Goal: Task Accomplishment & Management: Complete application form

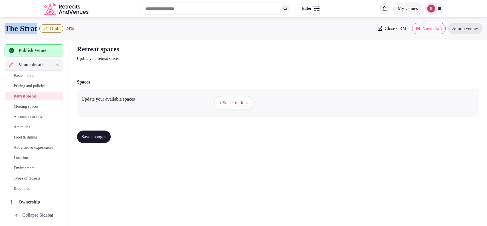
drag, startPoint x: 41, startPoint y: 28, endPoint x: 0, endPoint y: 35, distance: 41.7
click at [0, 35] on div "The Strat Draft 24 % Close CRM View draft Admin venues" at bounding box center [243, 28] width 487 height 23
copy h1 "The Strat"
click at [248, 100] on span "+ Select options" at bounding box center [233, 103] width 29 height 6
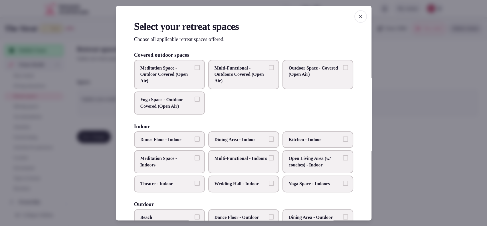
click at [241, 181] on span "Wedding Hall - Indoor" at bounding box center [240, 184] width 52 height 6
click at [269, 181] on button "Wedding Hall - Indoor" at bounding box center [271, 183] width 5 height 5
click at [249, 162] on span "Multi-Functional - Indoors" at bounding box center [240, 159] width 52 height 6
click at [269, 161] on button "Multi-Functional - Indoors" at bounding box center [271, 158] width 5 height 5
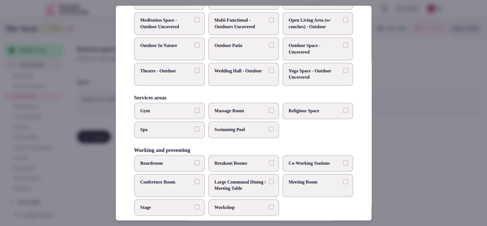
scroll to position [242, 0]
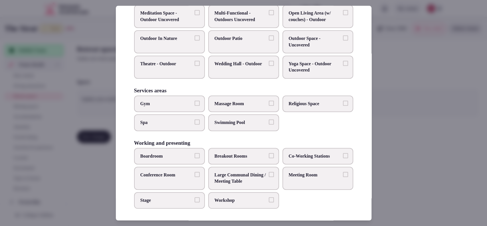
click at [296, 176] on span "Meeting Room" at bounding box center [315, 175] width 52 height 6
click at [343, 176] on button "Meeting Room" at bounding box center [345, 174] width 5 height 5
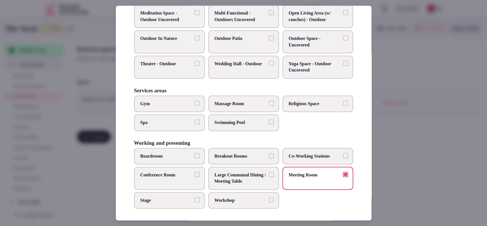
drag, startPoint x: 228, startPoint y: 173, endPoint x: 219, endPoint y: 174, distance: 8.3
click at [228, 173] on span "Large Communal Dining / Meeting Table" at bounding box center [240, 178] width 52 height 13
click at [269, 173] on button "Large Communal Dining / Meeting Table" at bounding box center [271, 174] width 5 height 5
click at [184, 174] on span "Conference Room" at bounding box center [166, 175] width 52 height 6
click at [194, 174] on button "Conference Room" at bounding box center [196, 174] width 5 height 5
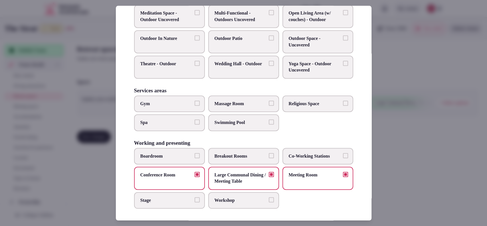
click at [192, 154] on label "Boardroom" at bounding box center [169, 156] width 71 height 17
click at [194, 154] on button "Boardroom" at bounding box center [196, 155] width 5 height 5
click at [171, 209] on div "Select your retreat spaces Choose all applicable retreat spaces offered. Covere…" at bounding box center [243, 113] width 255 height 215
click at [176, 200] on span "Stage" at bounding box center [166, 200] width 52 height 6
click at [194, 200] on button "Stage" at bounding box center [196, 199] width 5 height 5
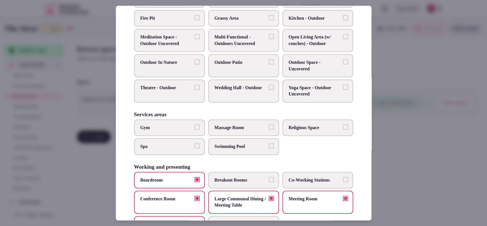
scroll to position [217, 0]
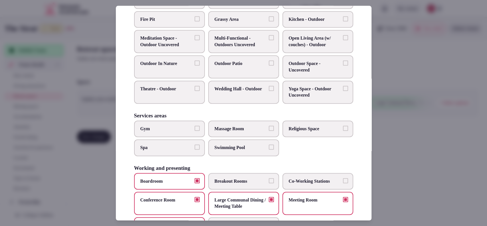
click at [417, 103] on div at bounding box center [243, 113] width 487 height 226
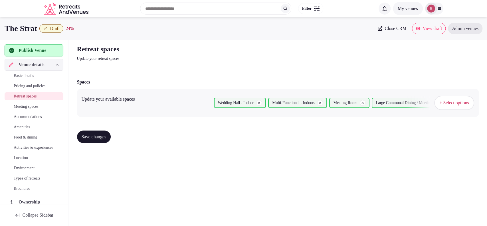
click at [94, 137] on span "Save changes" at bounding box center [94, 137] width 25 height 6
click at [36, 107] on span "Meeting spaces" at bounding box center [26, 107] width 25 height 6
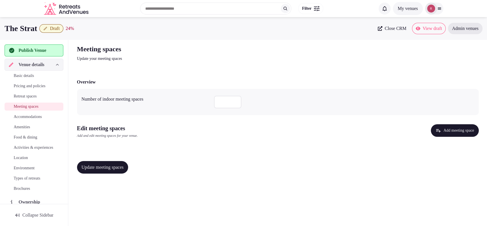
click at [220, 102] on input "number" at bounding box center [227, 102] width 27 height 13
type input "**"
click at [437, 125] on button "Add meeting space" at bounding box center [454, 130] width 48 height 13
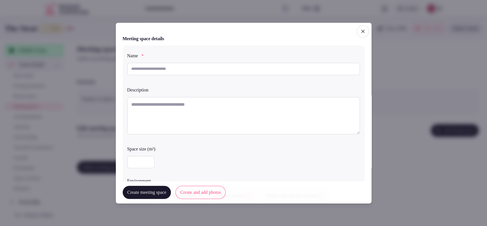
click at [185, 71] on input "text" at bounding box center [243, 68] width 233 height 13
type input "**********"
click at [179, 121] on textarea at bounding box center [243, 116] width 233 height 38
paste textarea "**********"
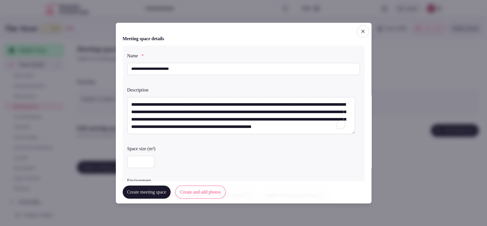
type textarea "**********"
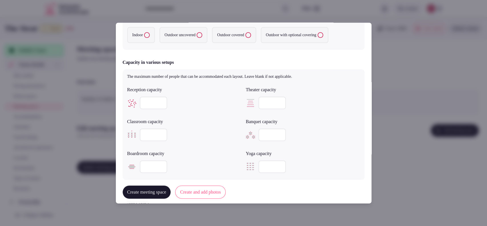
scroll to position [156, 0]
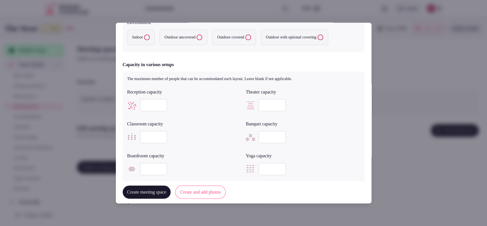
click at [157, 108] on input "number" at bounding box center [153, 105] width 27 height 13
type input "***"
click at [267, 141] on input "number" at bounding box center [271, 137] width 27 height 13
type input "**"
click at [323, 110] on div at bounding box center [303, 105] width 114 height 13
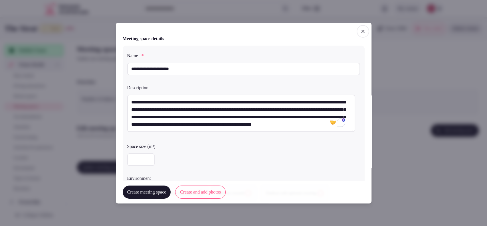
scroll to position [158, 0]
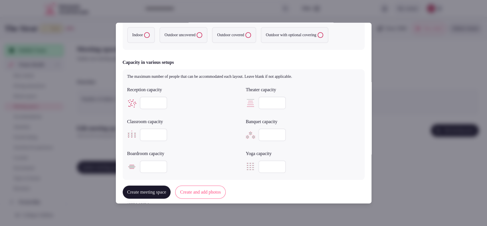
click at [128, 42] on div "Indoor Outdoor uncovered Outdoor covered Outdoor with optional covering" at bounding box center [243, 35] width 233 height 21
click at [141, 38] on label "Indoor" at bounding box center [141, 35] width 28 height 16
click at [144, 38] on button "Indoor" at bounding box center [147, 35] width 6 height 6
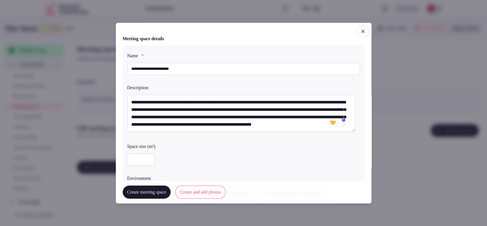
click at [138, 153] on input "number" at bounding box center [140, 159] width 27 height 13
type input "****"
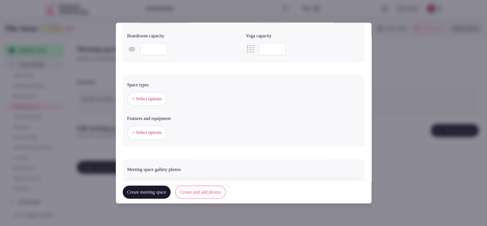
scroll to position [278, 0]
click at [152, 98] on span "+ Select options" at bounding box center [146, 97] width 29 height 6
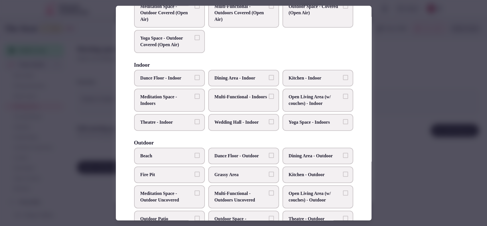
scroll to position [63, 0]
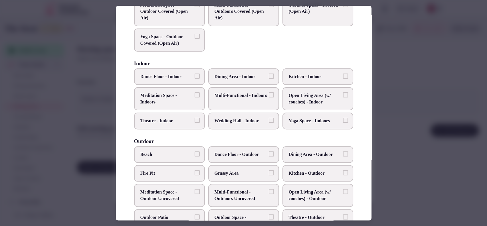
click at [230, 96] on span "Multi-Functional - Indoors" at bounding box center [240, 96] width 52 height 6
click at [269, 96] on button "Multi-Functional - Indoors" at bounding box center [271, 95] width 5 height 5
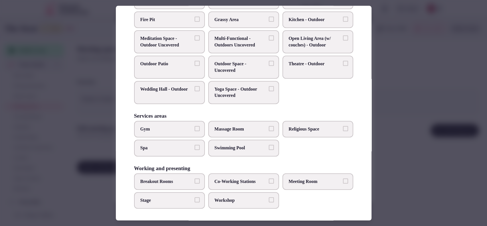
scroll to position [217, 0]
click at [298, 181] on span "Meeting Room" at bounding box center [315, 181] width 52 height 6
click at [329, 180] on span "Meeting Room" at bounding box center [315, 181] width 52 height 6
click at [343, 180] on button "Meeting Room" at bounding box center [345, 180] width 5 height 5
click at [157, 192] on label "Stage" at bounding box center [169, 200] width 71 height 17
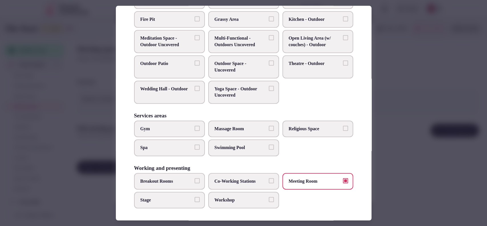
click at [194, 197] on button "Stage" at bounding box center [196, 199] width 5 height 5
click at [232, 200] on span "Workshop" at bounding box center [240, 200] width 52 height 6
click at [269, 200] on button "Workshop" at bounding box center [271, 199] width 5 height 5
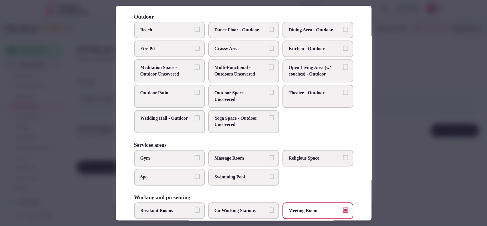
scroll to position [0, 0]
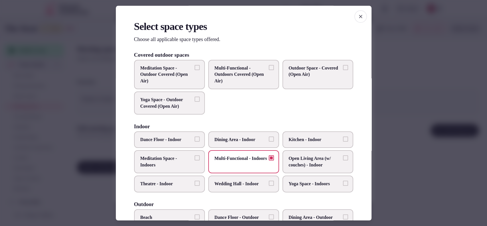
click at [175, 183] on span "Theatre - Indoor" at bounding box center [166, 184] width 52 height 6
click at [194, 183] on button "Theatre - Indoor" at bounding box center [196, 183] width 5 height 5
click at [175, 183] on span "Theatre - Indoor" at bounding box center [166, 184] width 52 height 6
click at [194, 183] on button "Theatre - Indoor" at bounding box center [196, 183] width 5 height 5
click at [216, 182] on span "Wedding Hall - Indoor" at bounding box center [240, 184] width 52 height 6
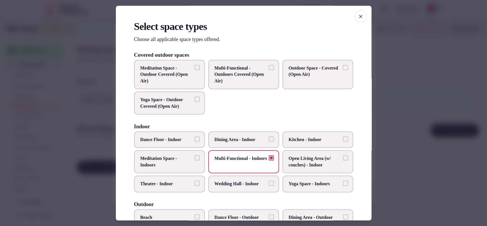
click at [269, 182] on button "Wedding Hall - Indoor" at bounding box center [271, 183] width 5 height 5
click at [216, 182] on span "Wedding Hall - Indoor" at bounding box center [240, 184] width 52 height 6
click at [269, 182] on button "Wedding Hall - Indoor" at bounding box center [271, 183] width 5 height 5
click at [400, 127] on div at bounding box center [243, 113] width 487 height 226
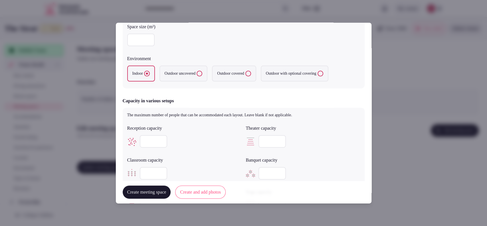
scroll to position [278, 0]
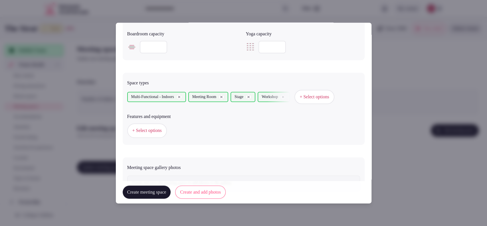
click at [159, 134] on button "+ Select options" at bounding box center [147, 130] width 40 height 14
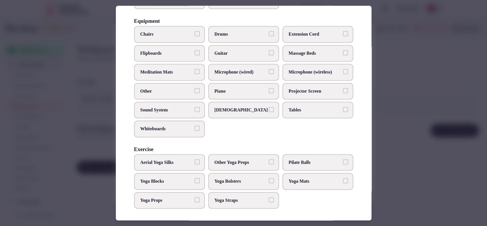
scroll to position [0, 0]
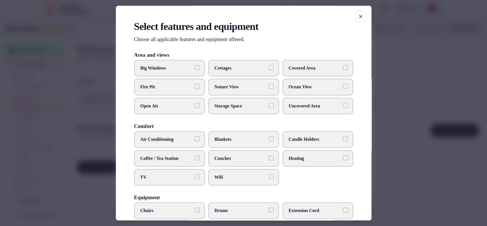
click at [177, 66] on span "Big Windows" at bounding box center [166, 68] width 52 height 6
click at [194, 66] on button "Big Windows" at bounding box center [196, 67] width 5 height 5
click at [302, 63] on label "Covered Area" at bounding box center [317, 68] width 71 height 17
click at [343, 65] on button "Covered Area" at bounding box center [345, 67] width 5 height 5
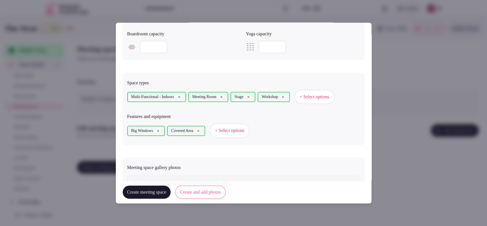
drag, startPoint x: 371, startPoint y: 98, endPoint x: 372, endPoint y: 104, distance: 6.3
click at [242, 130] on span "+ Select options" at bounding box center [229, 130] width 29 height 6
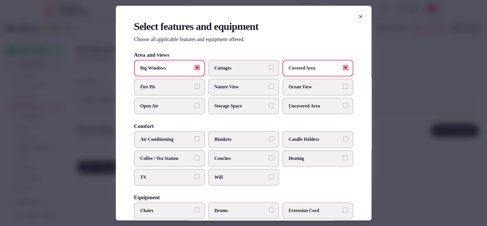
click at [223, 178] on span "Wifi" at bounding box center [240, 177] width 52 height 6
click at [269, 178] on button "Wifi" at bounding box center [271, 176] width 5 height 5
click at [198, 173] on label "TV" at bounding box center [169, 177] width 71 height 17
click at [198, 174] on button "TV" at bounding box center [196, 176] width 5 height 5
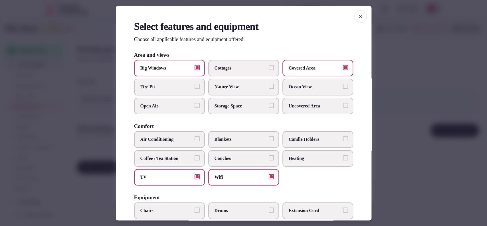
scroll to position [176, 0]
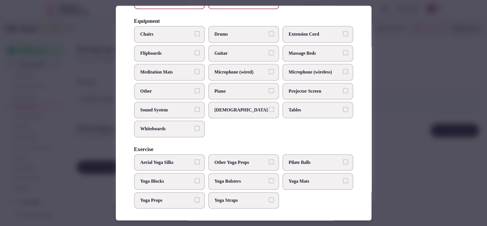
click at [165, 109] on span "Sound System" at bounding box center [166, 110] width 52 height 6
click at [194, 109] on button "Sound System" at bounding box center [196, 109] width 5 height 5
click at [178, 31] on span "Chairs" at bounding box center [166, 34] width 52 height 6
click at [194, 31] on button "Chairs" at bounding box center [196, 33] width 5 height 5
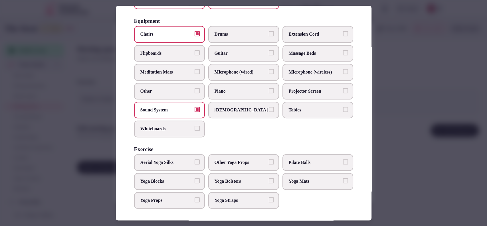
scroll to position [0, 0]
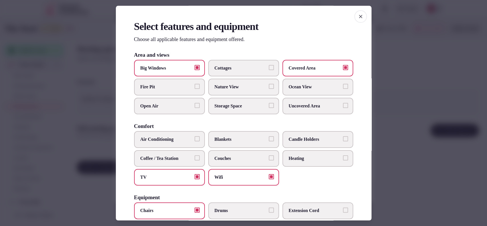
click at [193, 141] on label "Air Conditioning" at bounding box center [169, 139] width 71 height 17
click at [194, 141] on button "Air Conditioning" at bounding box center [196, 139] width 5 height 5
click at [397, 70] on div at bounding box center [243, 113] width 487 height 226
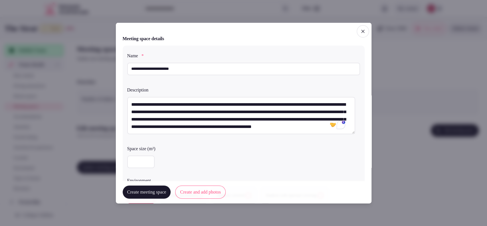
drag, startPoint x: 187, startPoint y: 69, endPoint x: 128, endPoint y: 70, distance: 59.6
click at [128, 70] on input "**********" at bounding box center [243, 68] width 233 height 13
type input "**********"
drag, startPoint x: 142, startPoint y: 162, endPoint x: 109, endPoint y: 161, distance: 32.2
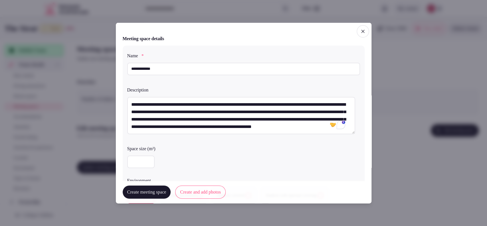
click at [109, 161] on body "**********" at bounding box center [243, 113] width 487 height 226
type input "***"
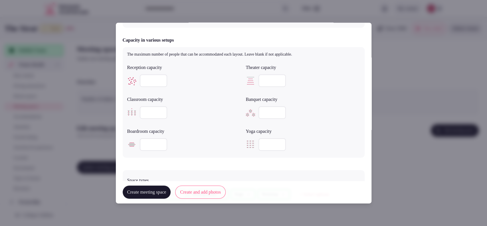
scroll to position [185, 0]
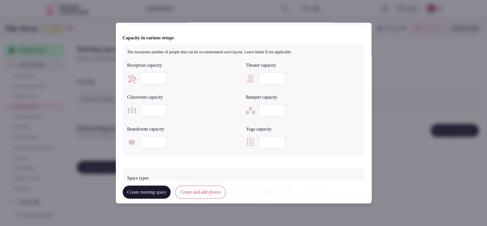
click at [148, 107] on input "number" at bounding box center [153, 110] width 27 height 13
type input "**"
click at [272, 80] on input "number" at bounding box center [271, 78] width 27 height 13
type input "**"
click at [159, 136] on input "number" at bounding box center [153, 142] width 27 height 13
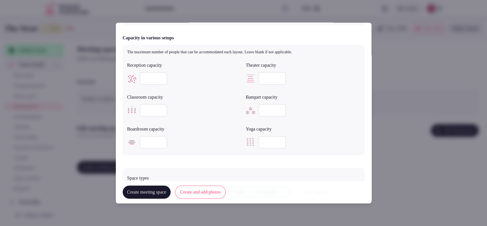
click at [153, 107] on input "**" at bounding box center [153, 110] width 27 height 13
click at [155, 107] on input "**" at bounding box center [153, 110] width 27 height 13
click at [263, 109] on input "**" at bounding box center [271, 110] width 27 height 13
click at [271, 107] on input "**" at bounding box center [271, 110] width 27 height 13
type input "*"
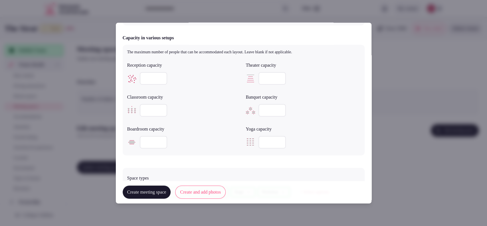
click at [262, 113] on input "number" at bounding box center [271, 110] width 27 height 13
type input "**"
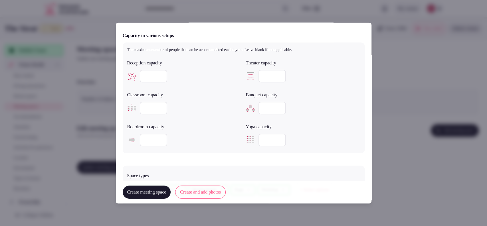
drag, startPoint x: 152, startPoint y: 75, endPoint x: 134, endPoint y: 79, distance: 18.3
click at [134, 79] on div "***" at bounding box center [184, 76] width 114 height 13
type input "**"
click at [158, 137] on input "number" at bounding box center [153, 140] width 27 height 13
type input "**"
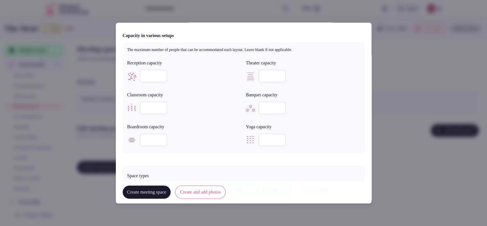
click at [202, 191] on button "Create and add photos" at bounding box center [200, 192] width 50 height 13
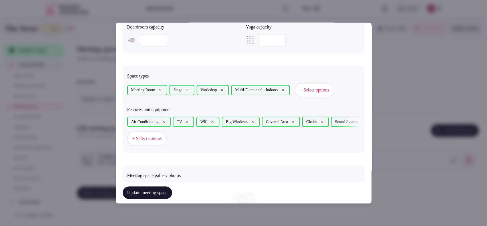
scroll to position [308, 0]
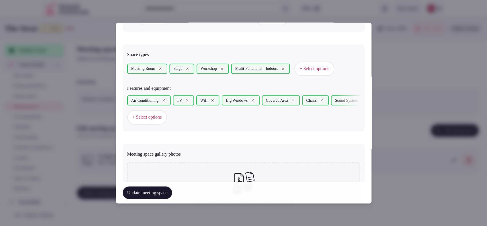
click at [159, 117] on span "+ Select options" at bounding box center [146, 117] width 29 height 6
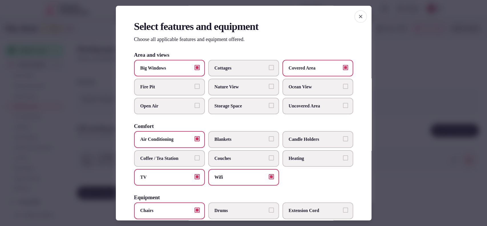
scroll to position [176, 0]
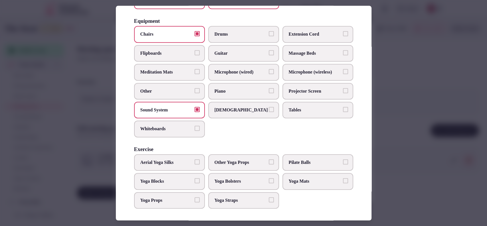
click at [304, 108] on span "Tables" at bounding box center [315, 110] width 52 height 6
click at [343, 108] on button "Tables" at bounding box center [345, 109] width 5 height 5
click at [307, 91] on span "Projector Screen" at bounding box center [315, 91] width 52 height 6
click at [343, 91] on button "Projector Screen" at bounding box center [345, 90] width 5 height 5
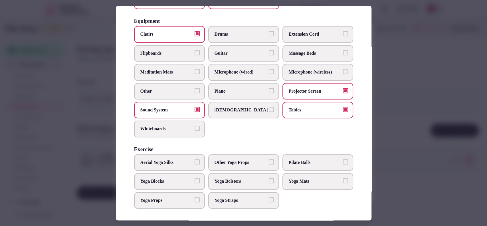
scroll to position [0, 0]
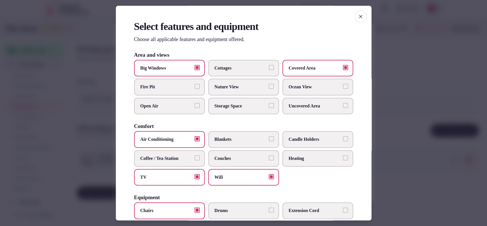
click at [388, 79] on div at bounding box center [243, 113] width 487 height 226
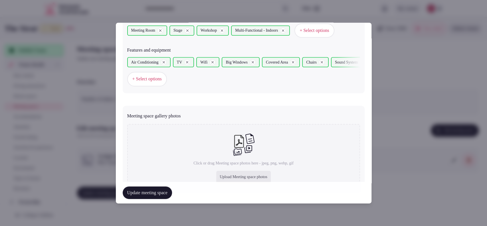
scroll to position [374, 0]
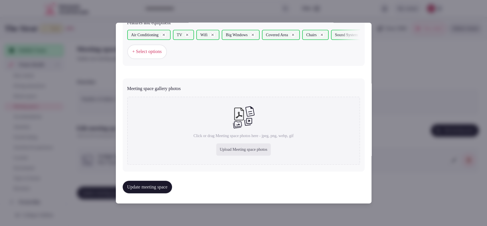
click at [234, 148] on div "Upload Meeting space photos" at bounding box center [243, 149] width 54 height 13
type input "**********"
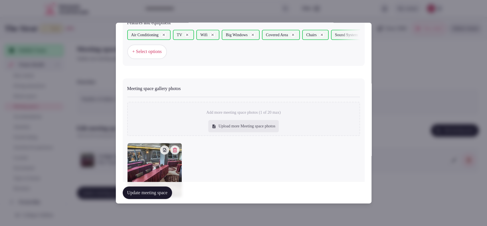
click at [153, 200] on div "Update meeting space" at bounding box center [244, 193] width 242 height 22
click at [153, 198] on button "Update meeting space" at bounding box center [147, 192] width 49 height 13
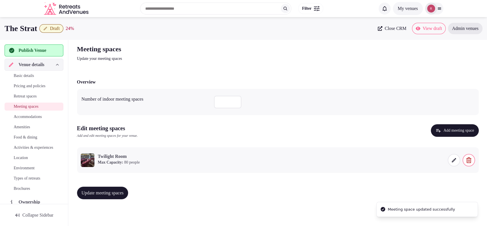
click at [124, 194] on span "Update meeting spaces" at bounding box center [103, 193] width 42 height 6
click at [21, 117] on span "Accommodations" at bounding box center [28, 117] width 28 height 6
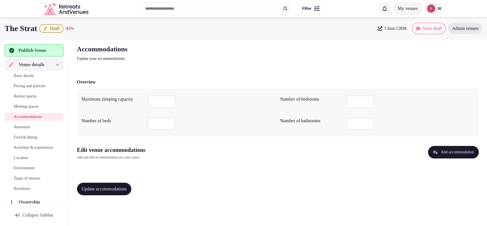
click at [472, 157] on button "Add accommodation" at bounding box center [453, 152] width 50 height 13
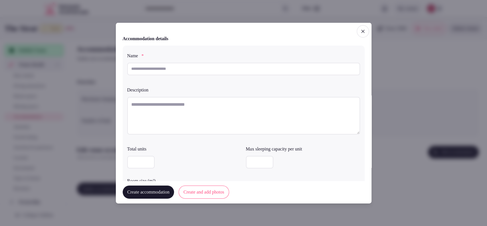
click at [233, 71] on input "text" at bounding box center [243, 68] width 233 height 13
type input "**********"
click at [226, 108] on textarea at bounding box center [243, 116] width 233 height 38
click at [139, 161] on input "number" at bounding box center [140, 162] width 27 height 13
type input "**"
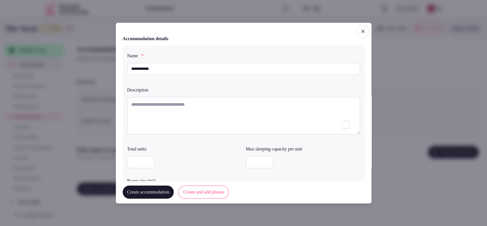
click at [154, 116] on textarea "To enrich screen reader interactions, please activate Accessibility in Grammarl…" at bounding box center [243, 116] width 233 height 38
paste textarea "**********"
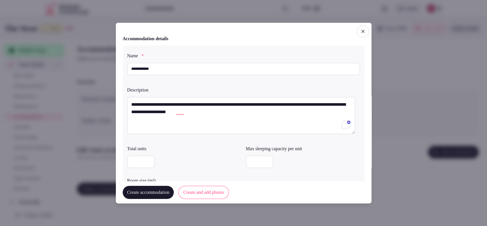
type textarea "**********"
click at [250, 164] on input "number" at bounding box center [259, 162] width 27 height 13
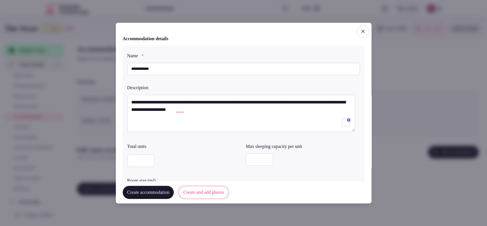
type input "*"
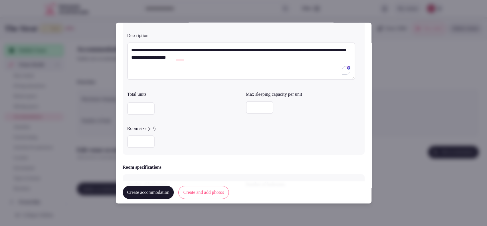
scroll to position [85, 0]
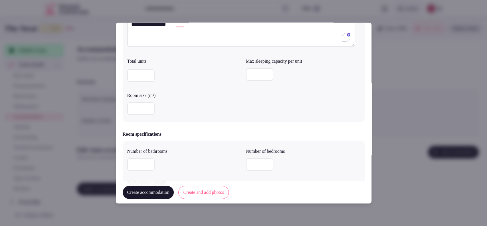
drag, startPoint x: 138, startPoint y: 75, endPoint x: 130, endPoint y: 74, distance: 8.0
click at [130, 74] on input "**" at bounding box center [140, 75] width 27 height 13
click at [134, 103] on input "number" at bounding box center [140, 108] width 27 height 13
type input "**"
click at [141, 158] on input "number" at bounding box center [140, 164] width 27 height 13
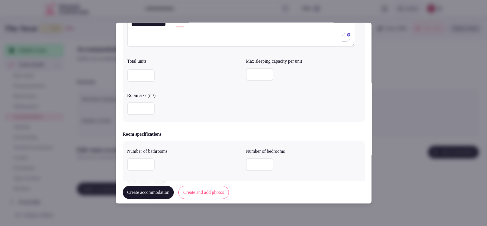
type input "*"
click at [252, 165] on input "*" at bounding box center [259, 164] width 27 height 13
type input "*"
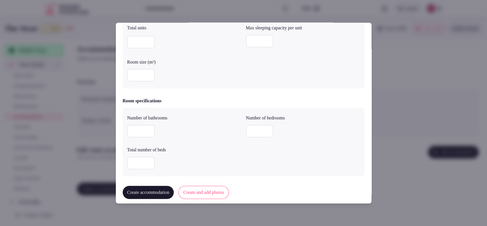
scroll to position [141, 0]
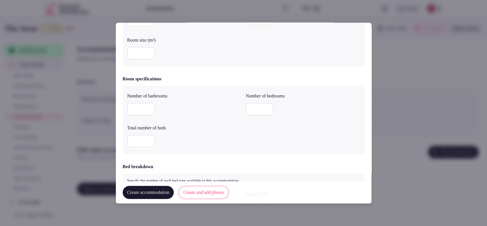
click at [133, 141] on input "*" at bounding box center [140, 141] width 27 height 13
type input "*"
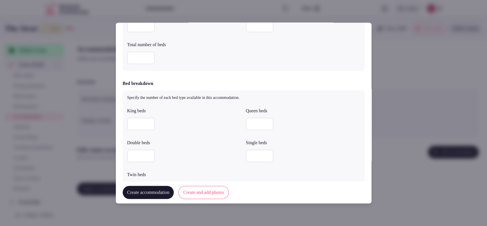
scroll to position [239, 0]
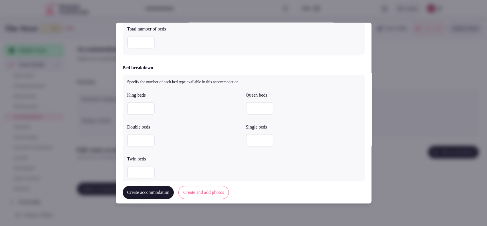
click at [142, 107] on input "number" at bounding box center [140, 108] width 27 height 13
type input "*"
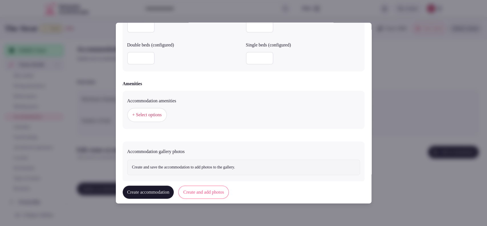
scroll to position [511, 0]
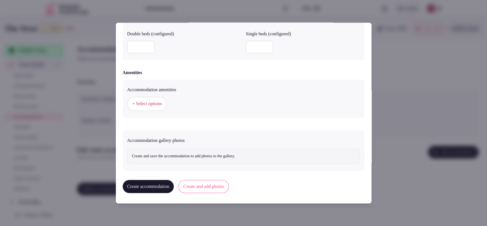
click at [146, 106] on span "+ Select options" at bounding box center [146, 104] width 29 height 6
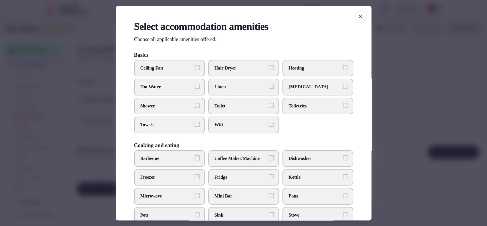
click at [220, 174] on span "Fridge" at bounding box center [240, 177] width 52 height 6
click at [269, 174] on button "Fridge" at bounding box center [271, 176] width 5 height 5
click at [226, 126] on span "Wifi" at bounding box center [240, 125] width 52 height 6
click at [269, 126] on button "Wifi" at bounding box center [271, 124] width 5 height 5
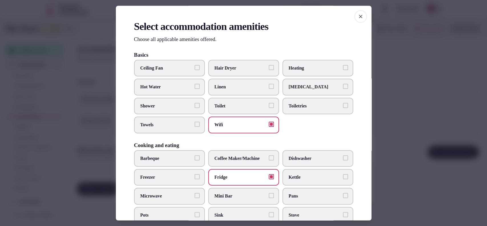
click at [228, 109] on label "Toilet" at bounding box center [243, 106] width 71 height 17
click at [269, 108] on button "Toilet" at bounding box center [271, 105] width 5 height 5
click at [187, 119] on label "Towels" at bounding box center [169, 125] width 71 height 17
click at [194, 122] on button "Towels" at bounding box center [196, 124] width 5 height 5
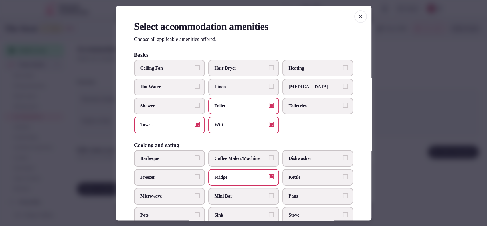
click at [190, 110] on label "Shower" at bounding box center [169, 106] width 71 height 17
click at [194, 108] on button "Shower" at bounding box center [196, 105] width 5 height 5
click at [233, 66] on span "Hair Dryer" at bounding box center [240, 68] width 52 height 6
click at [269, 66] on button "Hair Dryer" at bounding box center [271, 67] width 5 height 5
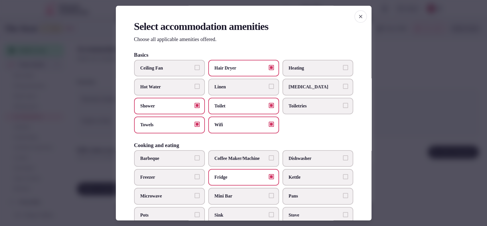
click at [308, 109] on span "Toiletries" at bounding box center [315, 106] width 52 height 6
click at [343, 108] on button "Toiletries" at bounding box center [345, 105] width 5 height 5
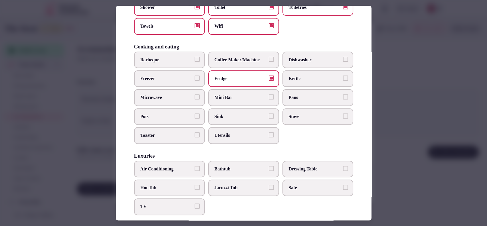
scroll to position [101, 0]
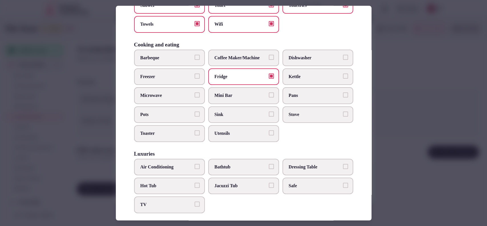
click at [239, 59] on span "Coffee Maker/Machine" at bounding box center [240, 58] width 52 height 6
click at [269, 59] on button "Coffee Maker/Machine" at bounding box center [271, 57] width 5 height 5
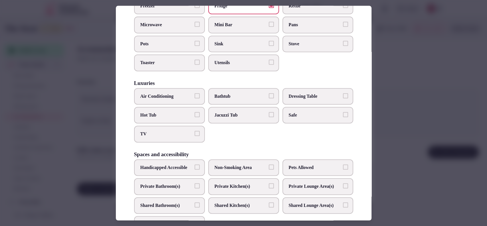
scroll to position [175, 0]
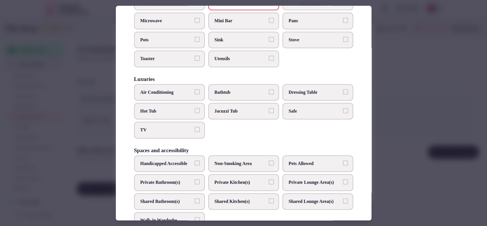
click at [183, 89] on span "Air Conditioning" at bounding box center [166, 92] width 52 height 6
click at [194, 89] on button "Air Conditioning" at bounding box center [196, 91] width 5 height 5
click at [178, 123] on label "TV" at bounding box center [169, 130] width 71 height 17
click at [194, 127] on button "TV" at bounding box center [196, 129] width 5 height 5
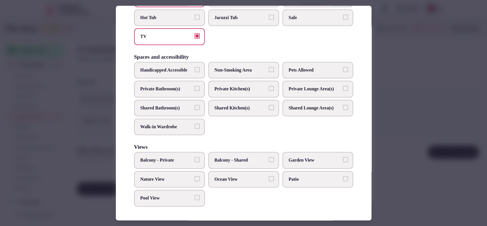
scroll to position [285, 0]
click at [183, 85] on label "Private Bathroom(s)" at bounding box center [169, 89] width 71 height 17
click at [194, 86] on button "Private Bathroom(s)" at bounding box center [196, 88] width 5 height 5
click at [423, 56] on div at bounding box center [243, 113] width 487 height 226
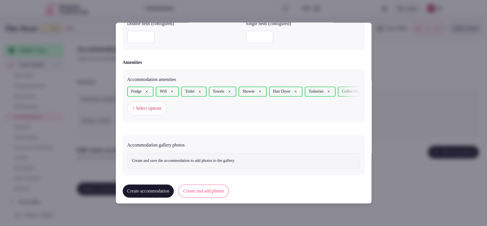
scroll to position [526, 0]
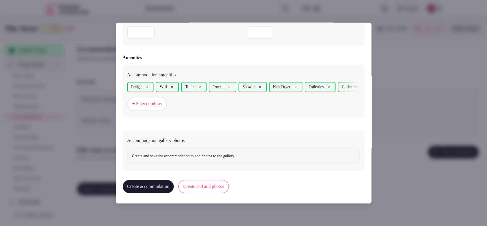
click at [212, 186] on button "Create and add photos" at bounding box center [203, 186] width 50 height 13
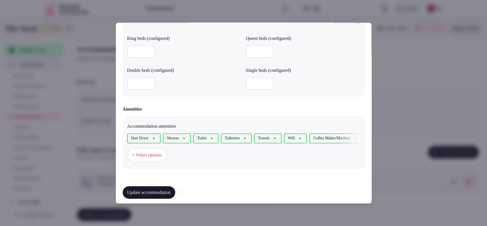
scroll to position [578, 0]
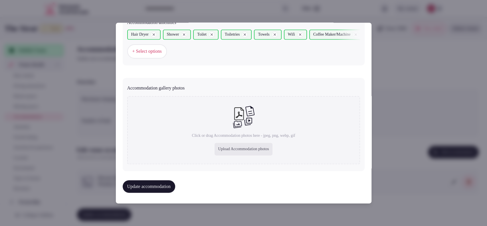
click at [228, 144] on div "Upload Accommodation photos" at bounding box center [243, 149] width 58 height 13
type input "**********"
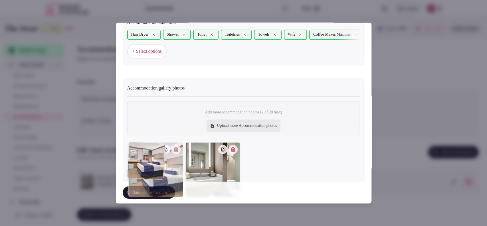
drag, startPoint x: 194, startPoint y: 160, endPoint x: 159, endPoint y: 165, distance: 35.5
click at [159, 165] on div at bounding box center [155, 170] width 55 height 55
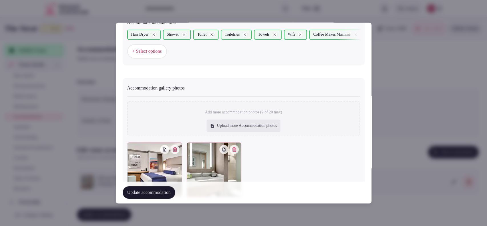
click at [155, 193] on button "Update accommodation" at bounding box center [149, 192] width 52 height 13
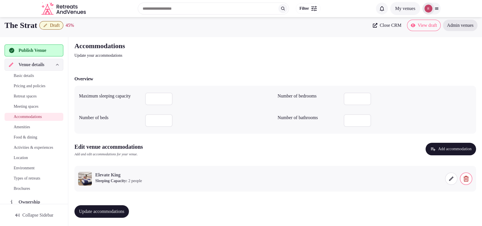
scroll to position [4, 0]
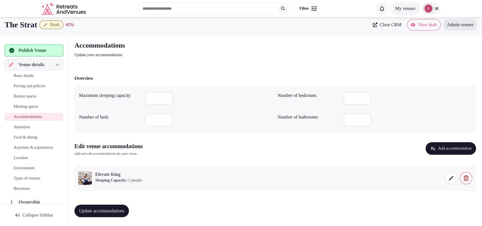
click at [116, 211] on span "Update accommodations" at bounding box center [101, 211] width 45 height 6
click at [30, 125] on span "Amenities" at bounding box center [22, 127] width 17 height 6
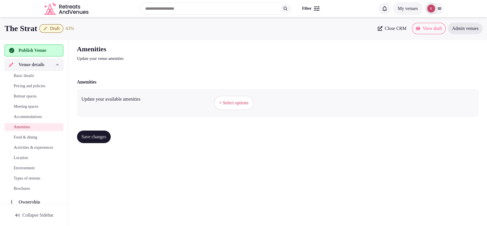
click at [235, 102] on span "+ Select options" at bounding box center [233, 103] width 29 height 6
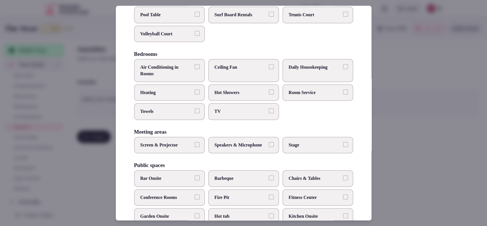
scroll to position [82, 0]
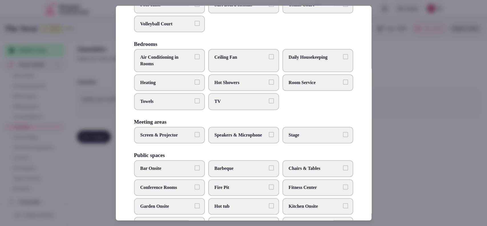
click at [180, 59] on label "Air Conditioning in Rooms" at bounding box center [169, 60] width 71 height 23
click at [194, 59] on button "Air Conditioning in Rooms" at bounding box center [196, 56] width 5 height 5
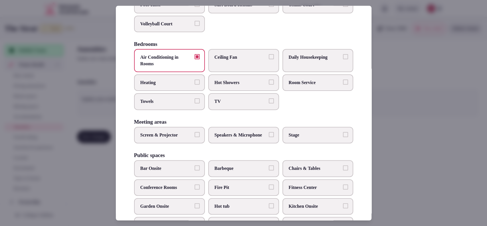
drag, startPoint x: 175, startPoint y: 109, endPoint x: 186, endPoint y: 107, distance: 11.6
click at [178, 105] on span "Towels" at bounding box center [166, 102] width 52 height 6
click at [194, 104] on button "Towels" at bounding box center [196, 101] width 5 height 5
click at [251, 110] on label "TV" at bounding box center [243, 102] width 71 height 17
click at [269, 104] on button "TV" at bounding box center [271, 101] width 5 height 5
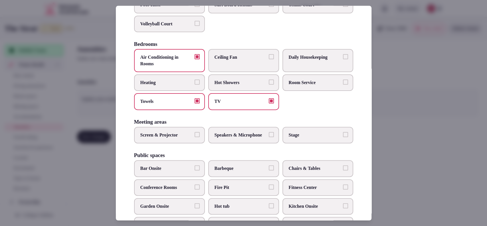
click at [310, 72] on label "Daily Housekeeping" at bounding box center [317, 60] width 71 height 23
click at [343, 60] on button "Daily Housekeeping" at bounding box center [345, 56] width 5 height 5
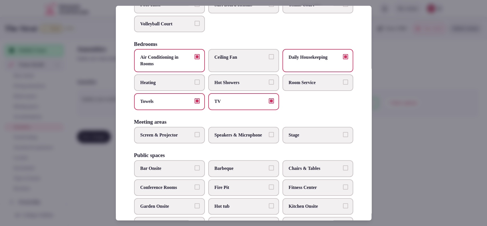
click at [184, 143] on label "Screen & Projector" at bounding box center [169, 135] width 71 height 17
click at [194, 137] on button "Screen & Projector" at bounding box center [196, 134] width 5 height 5
click at [226, 138] on span "Speakers & Microphone" at bounding box center [240, 135] width 52 height 6
click at [269, 137] on button "Speakers & Microphone" at bounding box center [271, 134] width 5 height 5
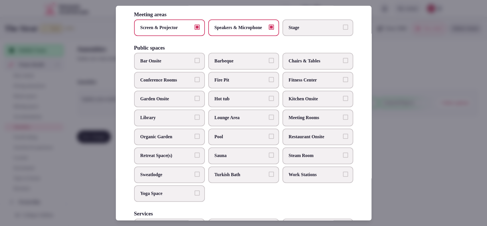
scroll to position [192, 0]
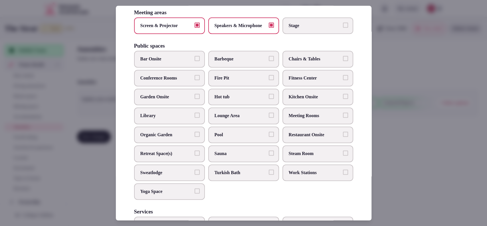
drag, startPoint x: 308, startPoint y: 143, endPoint x: 298, endPoint y: 134, distance: 12.7
click at [308, 138] on span "Restaurant Onsite" at bounding box center [315, 135] width 52 height 6
click at [343, 137] on button "Restaurant Onsite" at bounding box center [345, 134] width 5 height 5
click at [166, 67] on label "Bar Onsite" at bounding box center [169, 59] width 71 height 17
click at [194, 61] on button "Bar Onsite" at bounding box center [196, 58] width 5 height 5
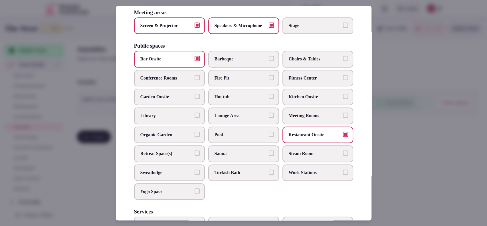
click at [215, 119] on span "Lounge Area" at bounding box center [240, 116] width 52 height 6
click at [269, 118] on button "Lounge Area" at bounding box center [271, 115] width 5 height 5
click at [214, 138] on span "Pool" at bounding box center [240, 135] width 52 height 6
click at [269, 137] on button "Pool" at bounding box center [271, 134] width 5 height 5
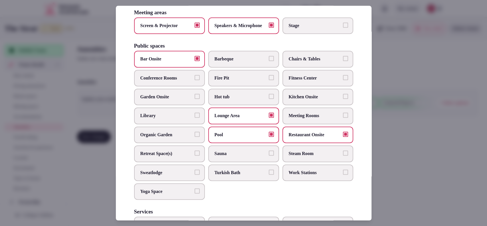
click at [313, 81] on span "Fitness Center" at bounding box center [315, 78] width 52 height 6
click at [343, 80] on button "Fitness Center" at bounding box center [345, 77] width 5 height 5
click at [323, 62] on span "Chairs & Tables" at bounding box center [315, 59] width 52 height 6
click at [343, 61] on button "Chairs & Tables" at bounding box center [345, 58] width 5 height 5
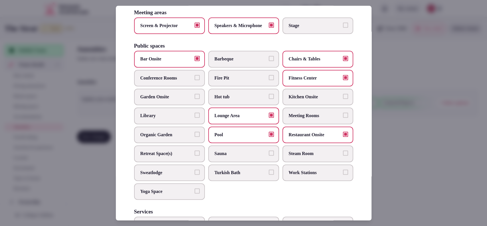
click at [284, 124] on label "Meeting Rooms" at bounding box center [317, 116] width 71 height 17
click at [343, 118] on button "Meeting Rooms" at bounding box center [345, 115] width 5 height 5
click at [159, 81] on span "Conference Rooms" at bounding box center [166, 78] width 52 height 6
click at [194, 80] on button "Conference Rooms" at bounding box center [196, 77] width 5 height 5
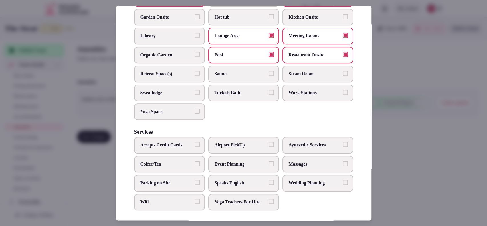
scroll to position [292, 0]
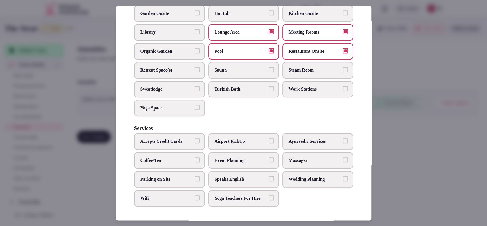
click at [298, 176] on span "Wedding Planning" at bounding box center [315, 179] width 52 height 6
click at [343, 176] on button "Wedding Planning" at bounding box center [345, 178] width 5 height 5
click at [252, 152] on label "Event Planning" at bounding box center [243, 160] width 71 height 17
click at [269, 157] on button "Event Planning" at bounding box center [271, 159] width 5 height 5
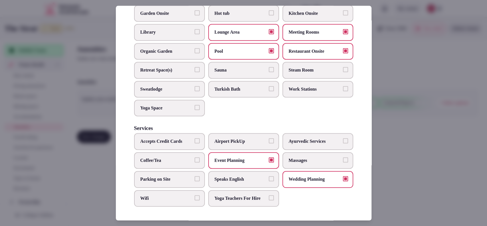
click at [243, 178] on label "Speaks English" at bounding box center [243, 179] width 71 height 17
click at [269, 178] on button "Speaks English" at bounding box center [271, 178] width 5 height 5
click at [188, 176] on span "Parking on Site" at bounding box center [166, 179] width 52 height 6
click at [194, 176] on button "Parking on Site" at bounding box center [196, 178] width 5 height 5
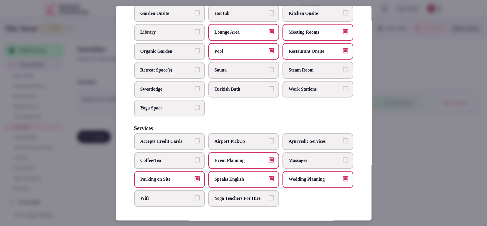
click at [179, 195] on span "Wifi" at bounding box center [166, 198] width 52 height 6
click at [194, 195] on button "Wifi" at bounding box center [196, 197] width 5 height 5
click at [181, 158] on label "Coffee/Tea" at bounding box center [169, 160] width 71 height 17
click at [194, 158] on button "Coffee/Tea" at bounding box center [196, 159] width 5 height 5
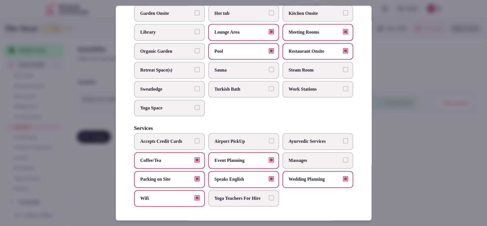
click at [390, 99] on div at bounding box center [243, 113] width 487 height 226
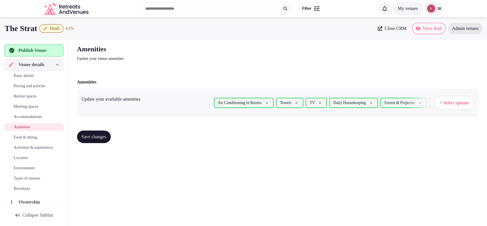
click at [120, 138] on div "Save changes" at bounding box center [277, 137] width 401 height 13
click at [110, 140] on button "Save changes" at bounding box center [94, 137] width 34 height 13
click at [32, 139] on span "Food & dining" at bounding box center [25, 138] width 23 height 6
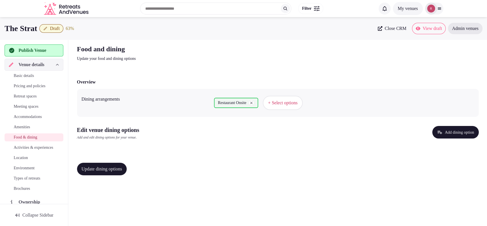
click at [443, 130] on button "Add dining option" at bounding box center [455, 132] width 46 height 13
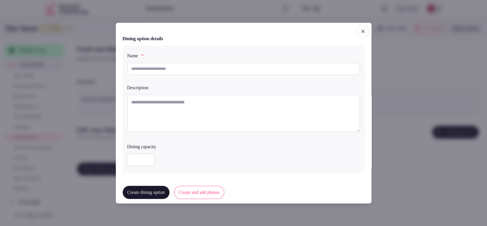
click at [235, 72] on input "text" at bounding box center [243, 68] width 233 height 13
type input "**********"
click at [184, 98] on textarea at bounding box center [243, 116] width 233 height 38
paste textarea "**********"
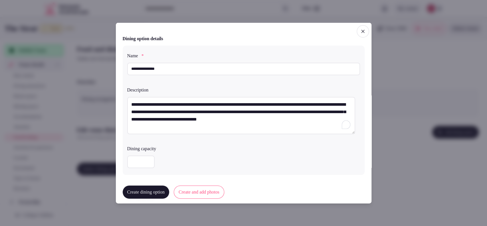
type textarea "**********"
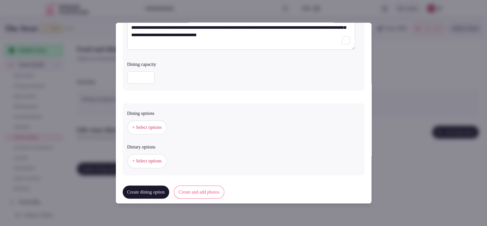
scroll to position [102, 0]
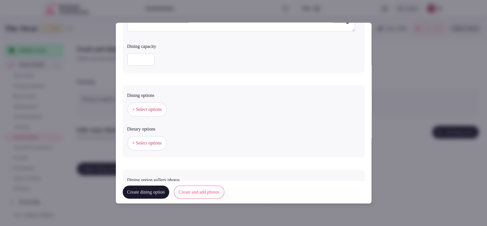
click at [158, 106] on span "+ Select options" at bounding box center [146, 109] width 29 height 6
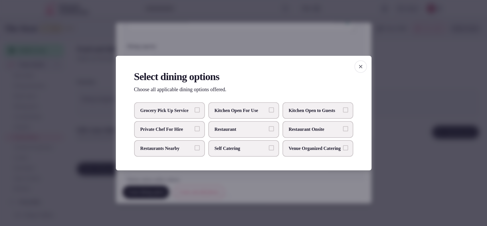
click at [344, 130] on button "Restaurant Onsite" at bounding box center [345, 128] width 5 height 5
click at [446, 95] on div at bounding box center [243, 113] width 487 height 226
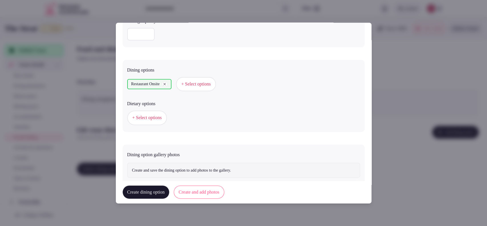
scroll to position [142, 0]
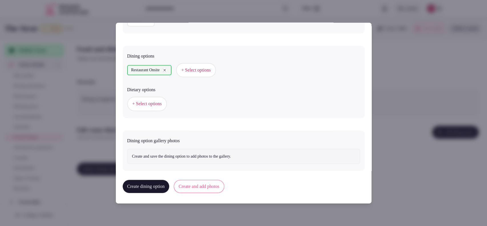
click at [202, 182] on button "Create and add photos" at bounding box center [199, 186] width 50 height 13
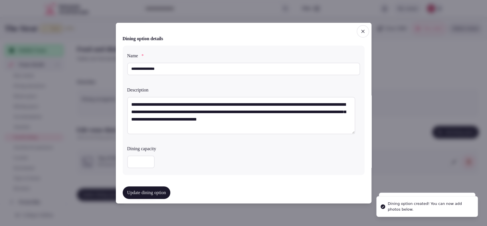
scroll to position [194, 0]
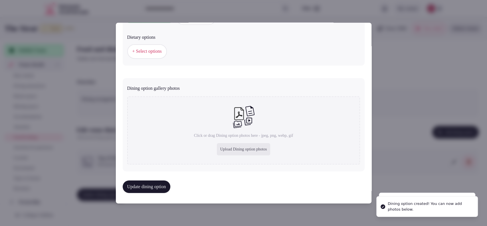
click at [227, 150] on div "Upload Dining option photos" at bounding box center [244, 149] width 54 height 13
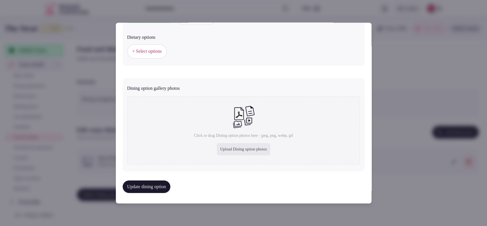
type input "**********"
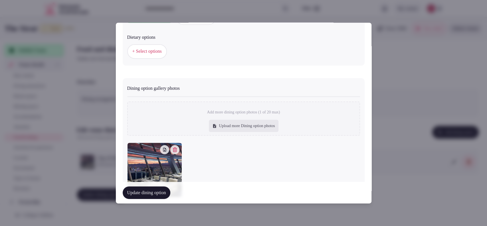
click at [143, 196] on button "Update dining option" at bounding box center [147, 192] width 48 height 13
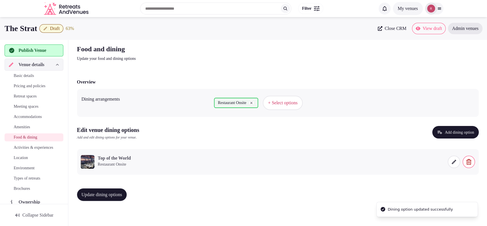
click at [89, 197] on span "Update dining options" at bounding box center [102, 195] width 40 height 6
click at [25, 147] on span "Activities & experiences" at bounding box center [33, 148] width 39 height 6
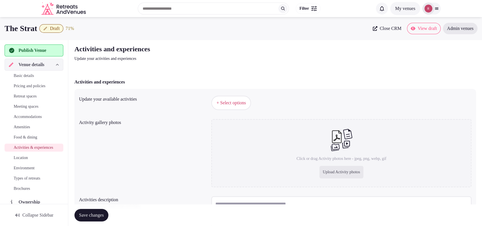
click at [224, 104] on span "+ Select options" at bounding box center [230, 103] width 29 height 6
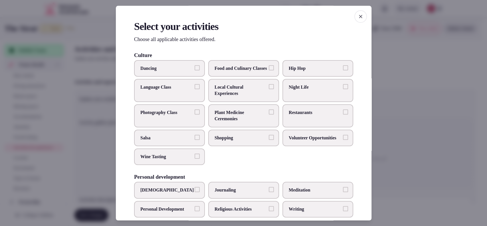
click at [285, 114] on label "Restaurants" at bounding box center [317, 115] width 71 height 23
click at [343, 114] on button "Restaurants" at bounding box center [345, 111] width 5 height 5
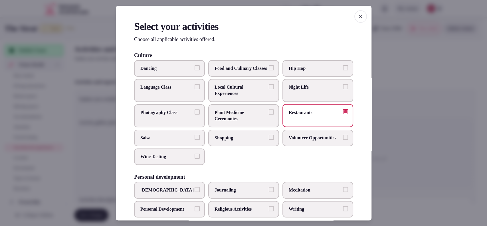
click at [292, 90] on span "Night Life" at bounding box center [315, 87] width 52 height 6
click at [343, 89] on button "Night Life" at bounding box center [345, 86] width 5 height 5
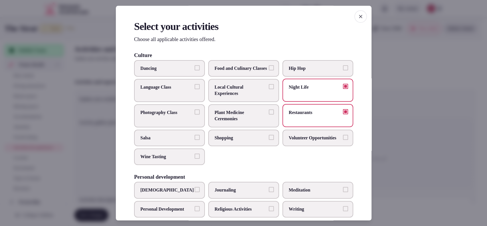
click at [252, 140] on label "Shopping" at bounding box center [243, 137] width 71 height 17
click at [269, 140] on button "Shopping" at bounding box center [271, 137] width 5 height 5
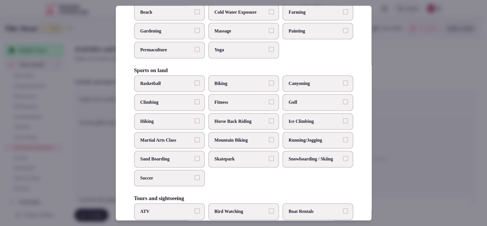
scroll to position [237, 0]
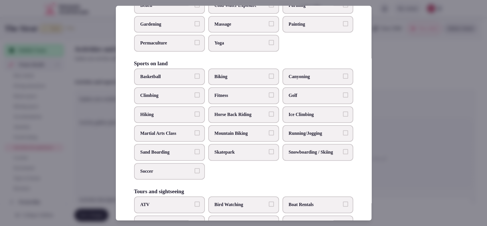
click at [314, 100] on label "Golf" at bounding box center [317, 95] width 71 height 17
click at [343, 98] on button "Golf" at bounding box center [345, 94] width 5 height 5
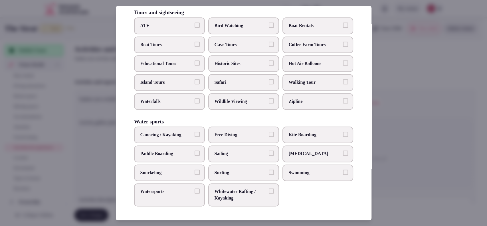
scroll to position [422, 0]
click at [289, 173] on span "Swimming" at bounding box center [315, 173] width 52 height 6
click at [343, 173] on button "Swimming" at bounding box center [345, 172] width 5 height 5
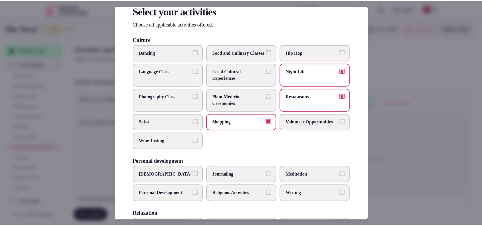
scroll to position [0, 0]
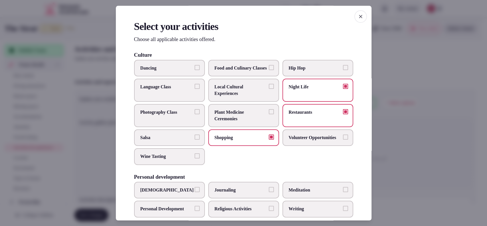
click at [410, 143] on div at bounding box center [243, 113] width 487 height 226
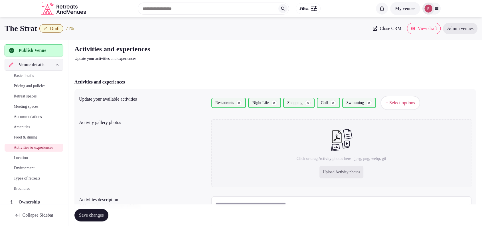
click at [348, 173] on div "Upload Activity photos" at bounding box center [341, 172] width 44 height 13
type input "**********"
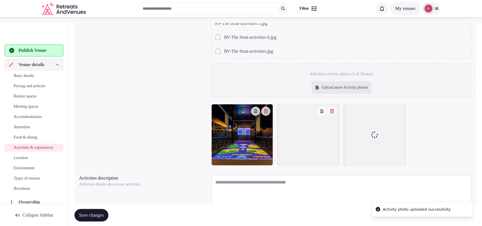
scroll to position [133, 0]
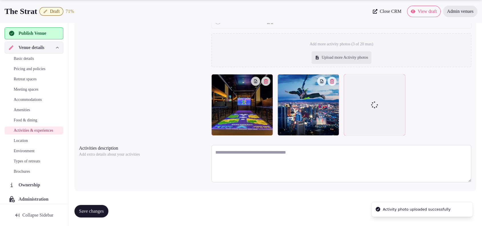
click at [260, 163] on textarea at bounding box center [341, 164] width 260 height 38
paste textarea "**********"
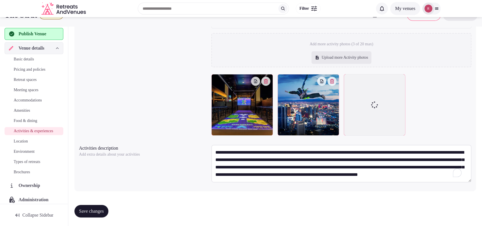
scroll to position [0, 0]
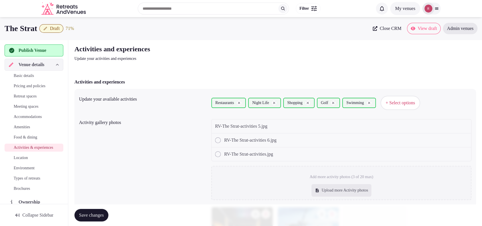
type textarea "**********"
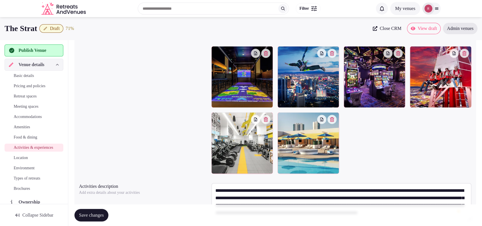
scroll to position [117, 0]
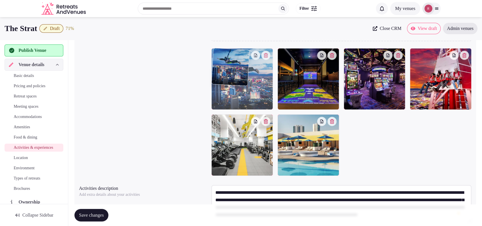
drag, startPoint x: 316, startPoint y: 78, endPoint x: 265, endPoint y: 88, distance: 51.9
click at [265, 88] on body "Search Popular Destinations Toscana, Italy Riviera Maya, Mexico Indonesia, Bali…" at bounding box center [241, 75] width 482 height 384
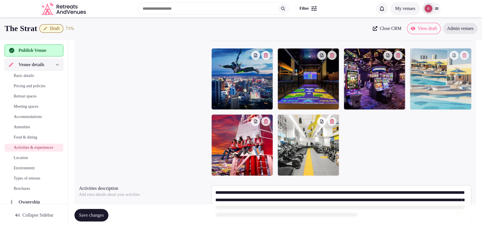
drag, startPoint x: 312, startPoint y: 146, endPoint x: 433, endPoint y: 98, distance: 130.1
click at [433, 98] on body "Search Popular Destinations Toscana, Italy Riviera Maya, Mexico Indonesia, Bali…" at bounding box center [241, 75] width 482 height 384
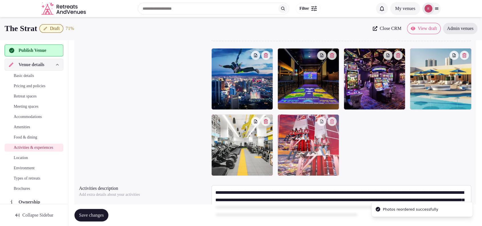
drag, startPoint x: 252, startPoint y: 153, endPoint x: 308, endPoint y: 164, distance: 57.1
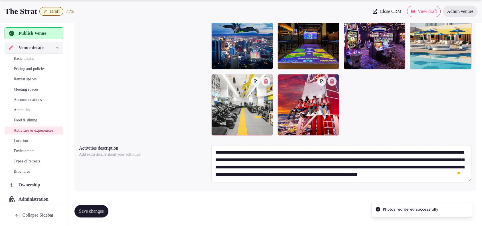
scroll to position [0, 0]
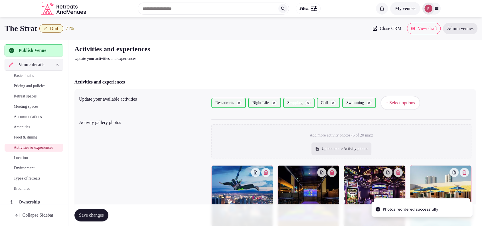
click at [108, 210] on button "Save changes" at bounding box center [91, 215] width 34 height 13
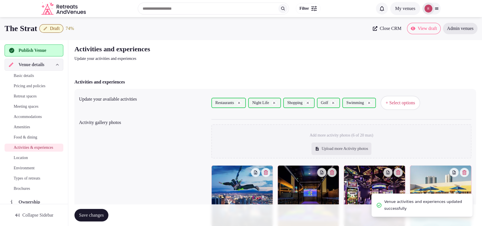
click at [14, 161] on link "Location" at bounding box center [34, 158] width 59 height 8
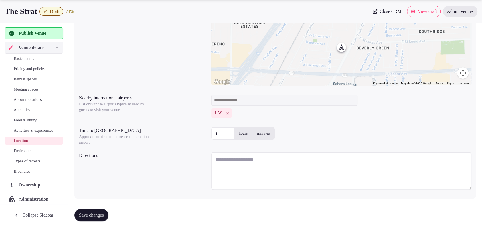
scroll to position [119, 0]
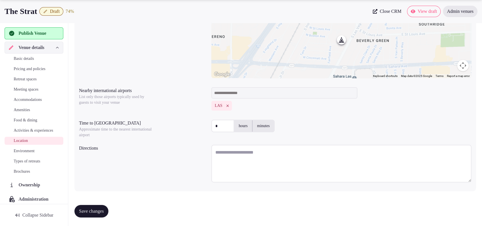
click at [242, 151] on textarea at bounding box center [341, 164] width 260 height 38
paste textarea "**********"
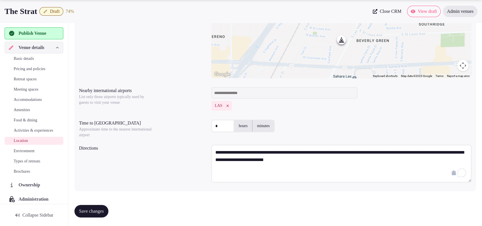
paste textarea "**********"
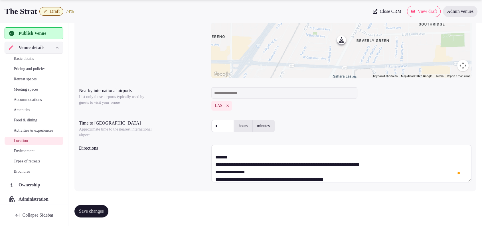
scroll to position [13, 0]
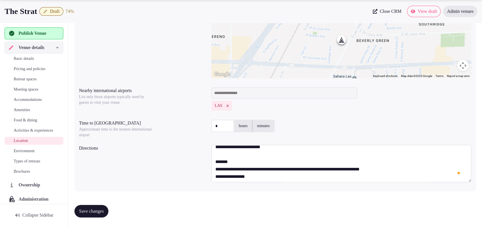
click at [269, 161] on textarea "**********" at bounding box center [341, 164] width 260 height 38
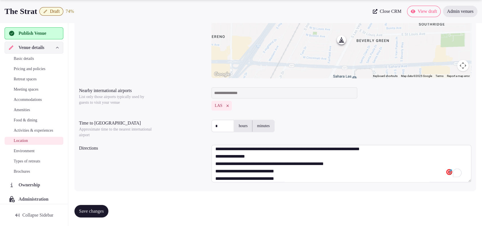
scroll to position [0, 0]
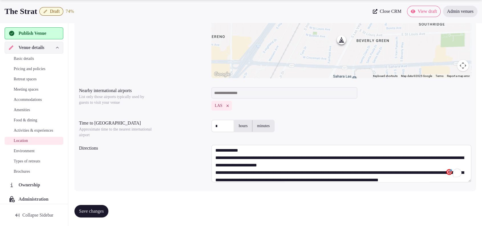
click at [268, 155] on textarea "**********" at bounding box center [341, 164] width 260 height 38
click at [267, 149] on textarea "**********" at bounding box center [341, 164] width 260 height 38
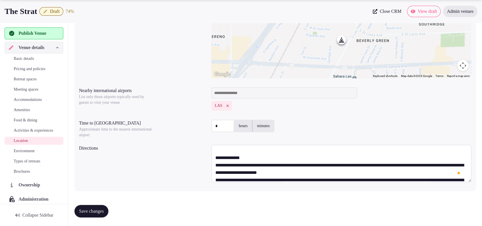
click at [277, 161] on textarea "**********" at bounding box center [341, 164] width 260 height 38
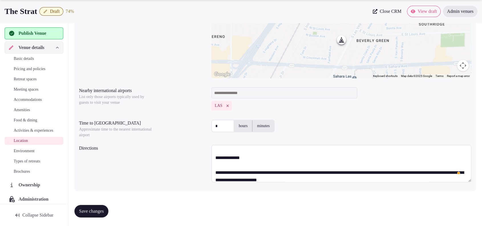
click at [275, 165] on textarea "**********" at bounding box center [341, 164] width 260 height 38
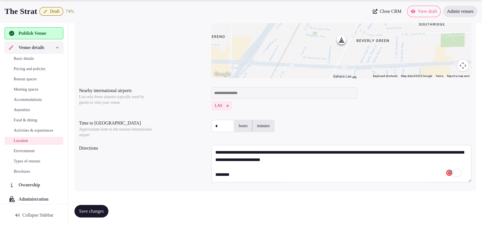
type textarea "**********"
click at [96, 208] on span "Save changes" at bounding box center [91, 211] width 25 height 6
click at [34, 154] on span "Environment" at bounding box center [24, 151] width 21 height 6
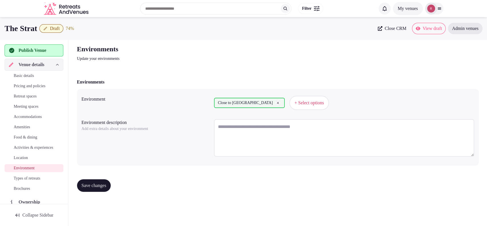
click at [37, 181] on span "Types of retreats" at bounding box center [27, 179] width 27 height 6
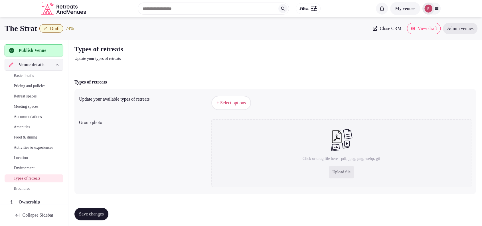
click at [227, 100] on span "+ Select options" at bounding box center [230, 103] width 29 height 6
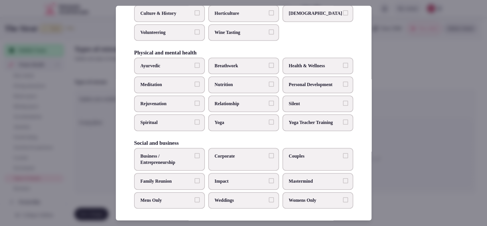
click at [251, 157] on span "Corporate" at bounding box center [240, 156] width 52 height 6
click at [269, 157] on button "Corporate" at bounding box center [271, 155] width 5 height 5
click at [314, 158] on label "Couples" at bounding box center [317, 159] width 71 height 23
click at [343, 158] on button "Couples" at bounding box center [345, 155] width 5 height 5
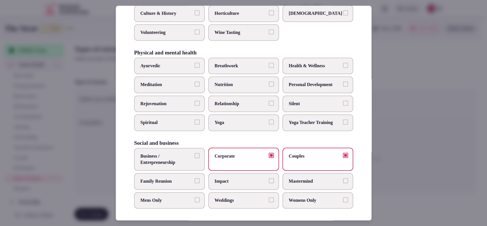
click at [175, 188] on label "Family Reunion" at bounding box center [169, 181] width 71 height 17
click at [194, 183] on button "Family Reunion" at bounding box center [196, 180] width 5 height 5
click at [177, 163] on span "Business / Entrepreneurship" at bounding box center [166, 159] width 52 height 13
click at [194, 158] on button "Business / Entrepreneurship" at bounding box center [196, 155] width 5 height 5
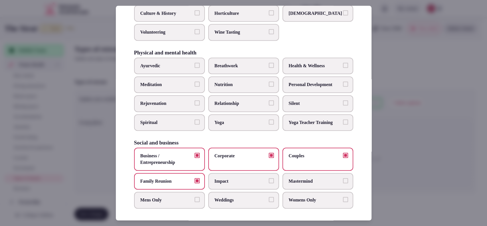
click at [242, 199] on span "Weddings" at bounding box center [240, 200] width 52 height 6
click at [269, 199] on button "Weddings" at bounding box center [271, 199] width 5 height 5
click at [458, 164] on div at bounding box center [243, 113] width 487 height 226
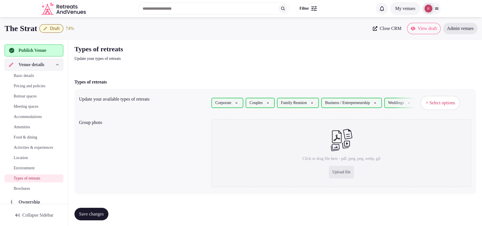
click at [81, 210] on button "Save changes" at bounding box center [91, 214] width 34 height 13
click at [85, 209] on button "Save changes" at bounding box center [91, 214] width 34 height 13
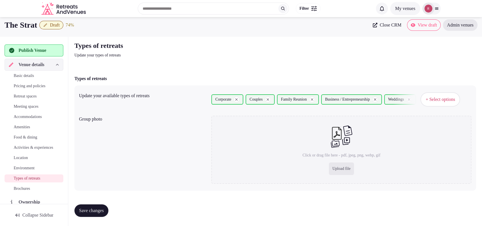
click at [32, 49] on span "Publish Venue" at bounding box center [33, 50] width 28 height 7
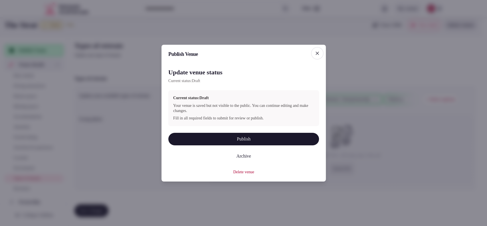
click at [267, 139] on button "Publish" at bounding box center [243, 139] width 151 height 13
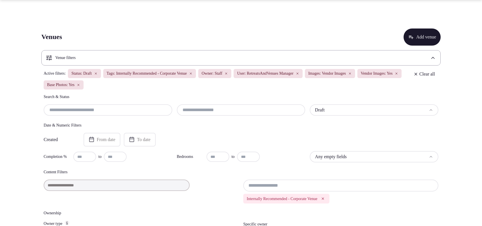
scroll to position [791, 0]
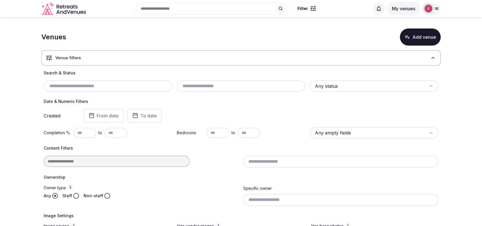
click at [98, 84] on input "text" at bounding box center [108, 86] width 124 height 7
paste input "*********"
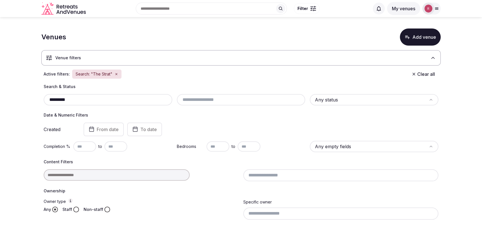
type input "*********"
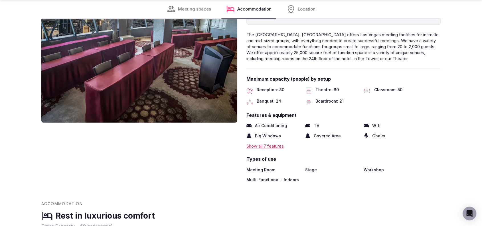
scroll to position [791, 0]
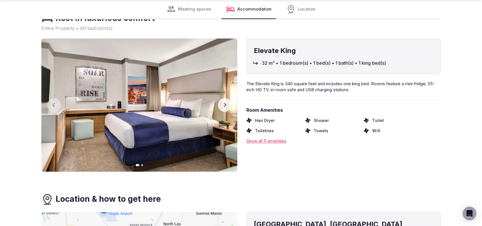
click at [221, 99] on button "Next slide" at bounding box center [225, 105] width 14 height 14
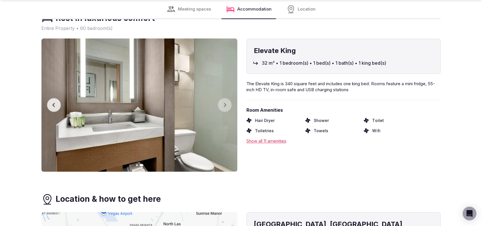
scroll to position [989, 0]
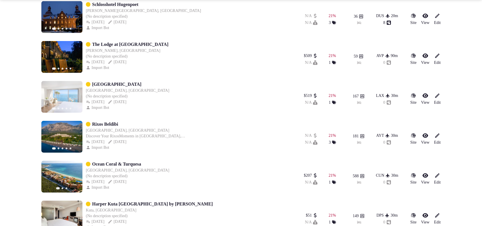
scroll to position [1496, 0]
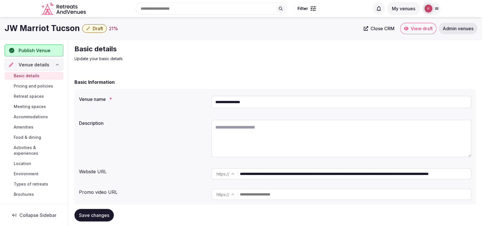
click at [257, 134] on textarea at bounding box center [341, 139] width 260 height 38
click at [253, 175] on input "**********" at bounding box center [355, 173] width 231 height 11
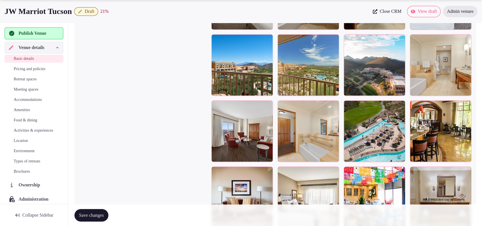
scroll to position [929, 0]
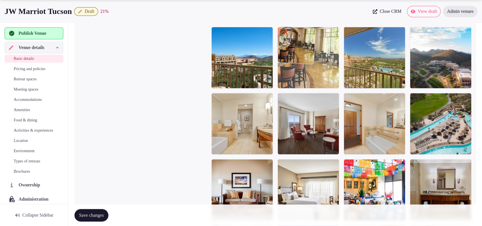
drag, startPoint x: 364, startPoint y: 86, endPoint x: 341, endPoint y: 70, distance: 28.2
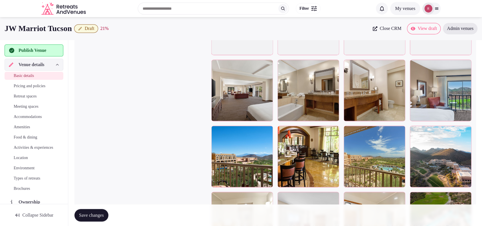
scroll to position [824, 0]
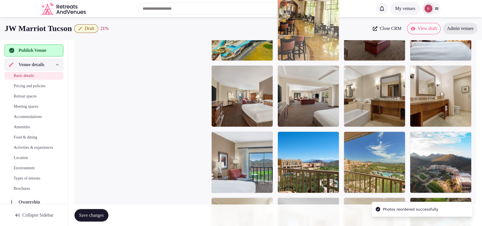
drag, startPoint x: 287, startPoint y: 163, endPoint x: 310, endPoint y: 60, distance: 105.1
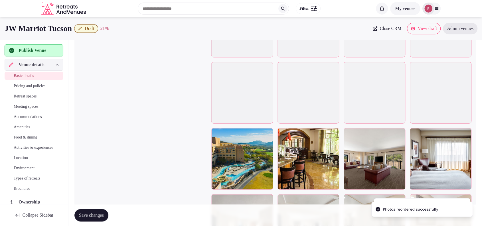
scroll to position [675, 0]
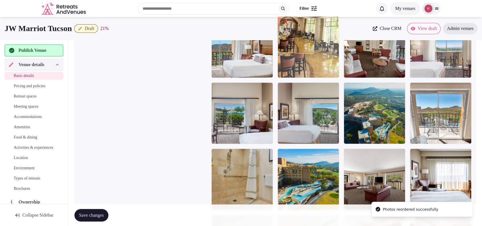
drag, startPoint x: 283, startPoint y: 184, endPoint x: 307, endPoint y: 74, distance: 112.6
click at [306, 74] on body "**********" at bounding box center [241, 119] width 482 height 1589
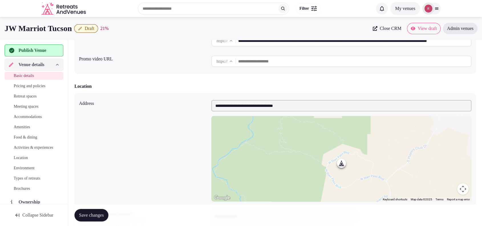
scroll to position [103, 0]
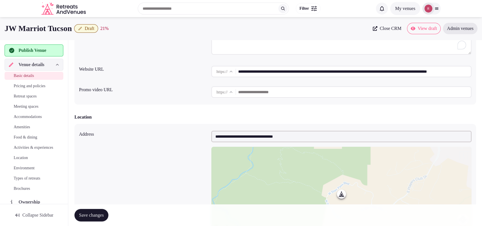
click at [269, 74] on input "**********" at bounding box center [354, 71] width 233 height 11
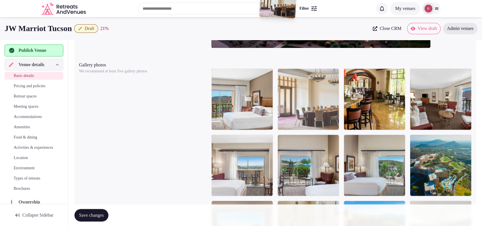
scroll to position [622, 0]
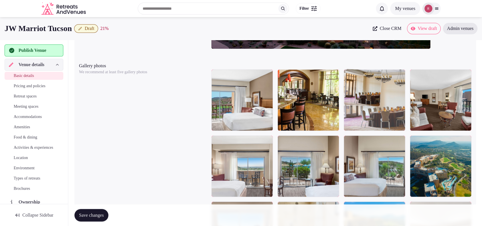
drag, startPoint x: 448, startPoint y: 157, endPoint x: 397, endPoint y: 141, distance: 53.9
click at [397, 141] on body "**********" at bounding box center [241, 172] width 482 height 1589
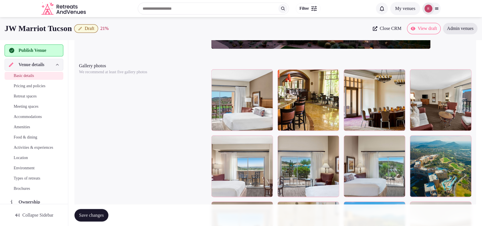
scroll to position [0, 0]
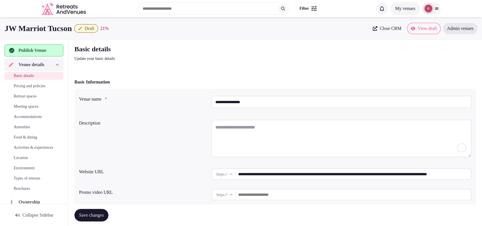
click at [379, 30] on span "Close CRM" at bounding box center [390, 29] width 22 height 6
click at [312, 175] on input "**********" at bounding box center [354, 173] width 233 height 11
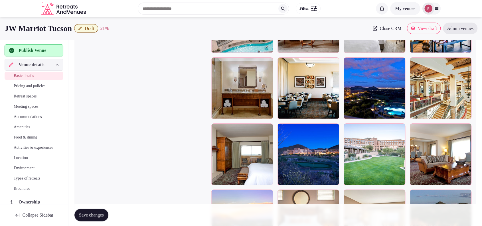
scroll to position [1025, 0]
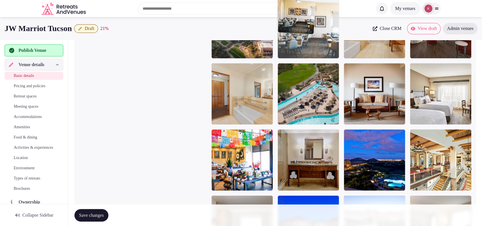
drag, startPoint x: 310, startPoint y: 96, endPoint x: 312, endPoint y: 56, distance: 39.7
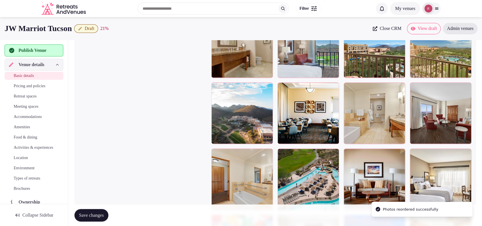
scroll to position [889, 0]
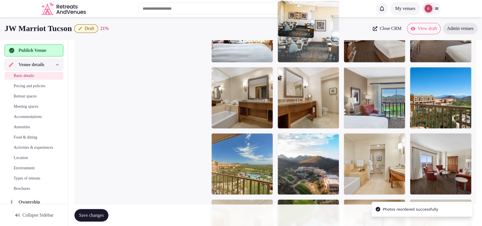
drag, startPoint x: 313, startPoint y: 110, endPoint x: 320, endPoint y: 74, distance: 36.8
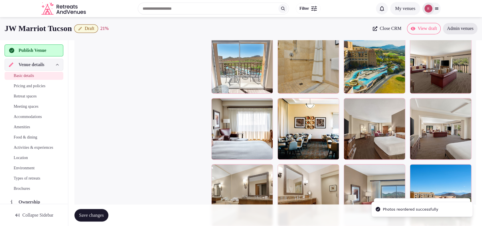
scroll to position [764, 0]
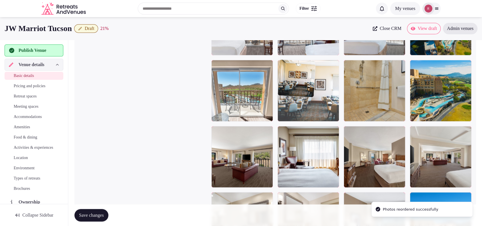
click at [343, 101] on body "**********" at bounding box center [241, 30] width 482 height 1589
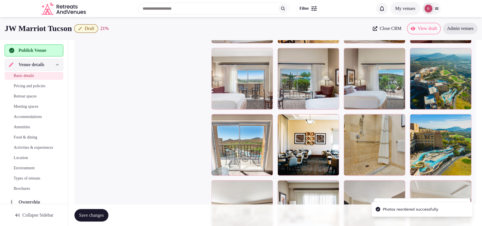
scroll to position [687, 0]
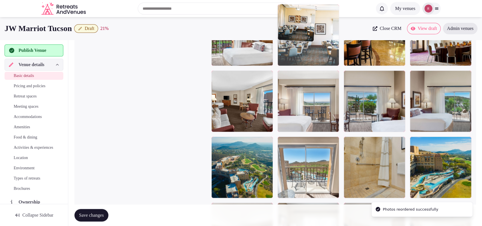
drag, startPoint x: 326, startPoint y: 125, endPoint x: 332, endPoint y: 75, distance: 49.7
click at [332, 75] on body "**********" at bounding box center [241, 107] width 482 height 1589
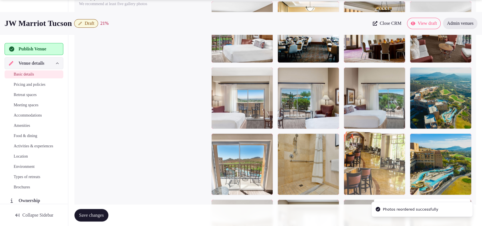
drag, startPoint x: 382, startPoint y: 56, endPoint x: 385, endPoint y: 166, distance: 110.1
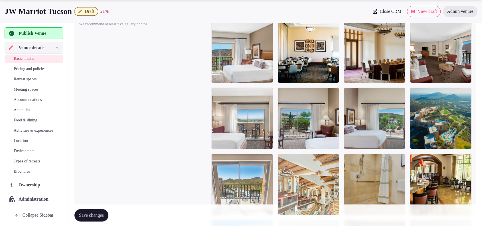
scroll to position [671, 0]
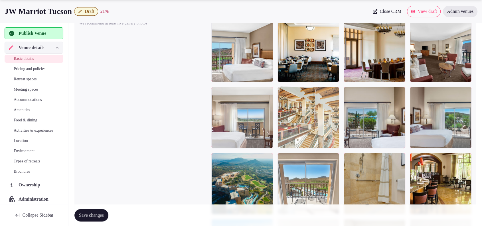
drag, startPoint x: 449, startPoint y: 131, endPoint x: 344, endPoint y: 156, distance: 107.8
click at [344, 156] on body "**********" at bounding box center [241, 123] width 482 height 1589
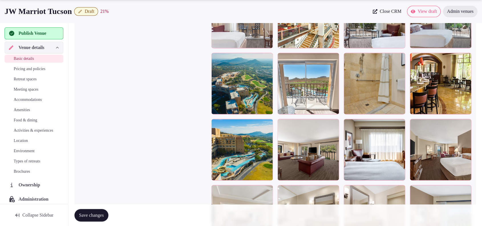
scroll to position [765, 0]
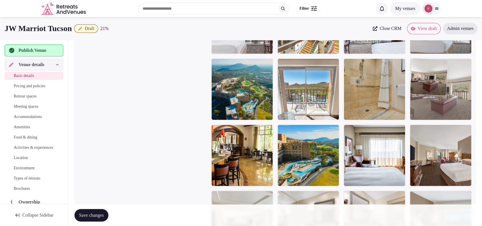
drag, startPoint x: 317, startPoint y: 159, endPoint x: 454, endPoint y: 95, distance: 151.0
click at [454, 95] on body "**********" at bounding box center [241, 29] width 482 height 1589
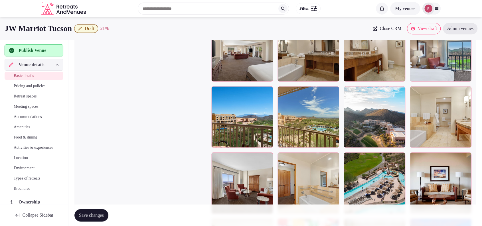
scroll to position [931, 0]
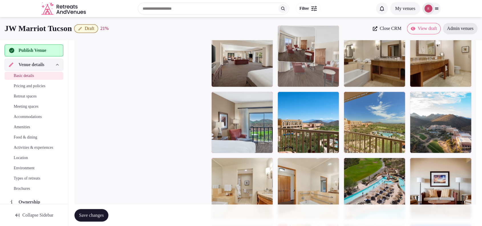
drag, startPoint x: 247, startPoint y: 183, endPoint x: 304, endPoint y: 103, distance: 97.9
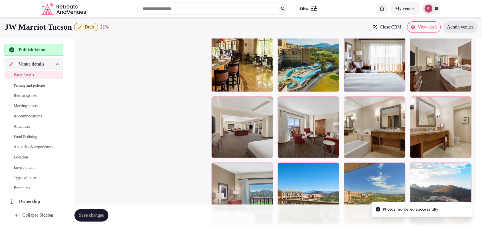
scroll to position [826, 0]
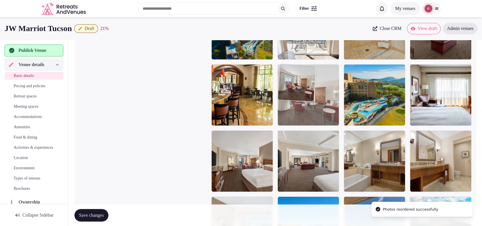
drag, startPoint x: 314, startPoint y: 176, endPoint x: 326, endPoint y: 132, distance: 45.9
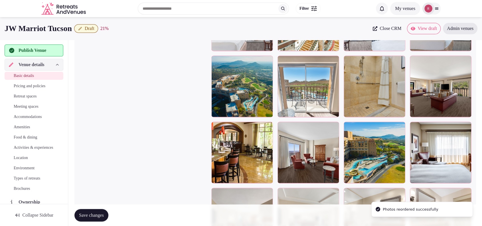
scroll to position [736, 0]
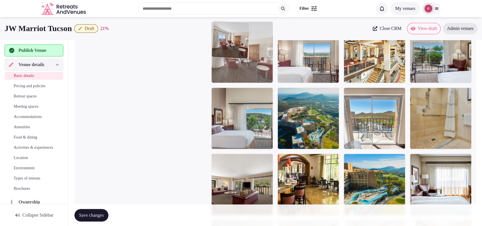
drag, startPoint x: 331, startPoint y: 186, endPoint x: 287, endPoint y: 85, distance: 110.1
click at [282, 86] on body "**********" at bounding box center [241, 58] width 482 height 1589
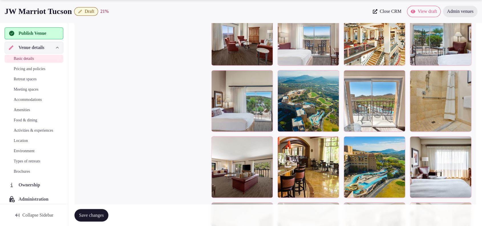
scroll to position [720, 0]
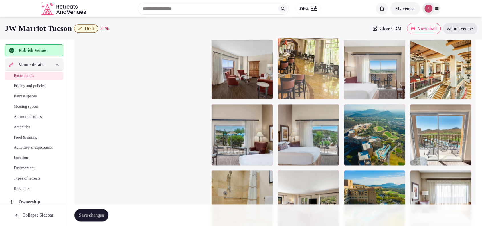
drag, startPoint x: 326, startPoint y: 193, endPoint x: 350, endPoint y: 86, distance: 110.3
click at [343, 89] on body "**********" at bounding box center [241, 74] width 482 height 1589
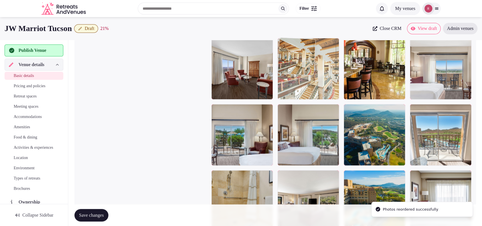
drag, startPoint x: 435, startPoint y: 76, endPoint x: 327, endPoint y: 86, distance: 108.5
click at [325, 85] on body "**********" at bounding box center [241, 74] width 482 height 1589
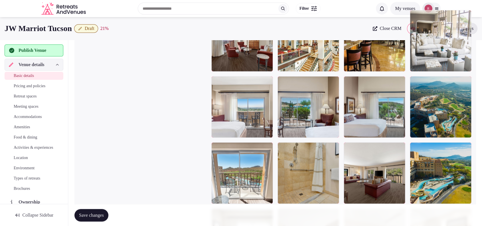
scroll to position [746, 0]
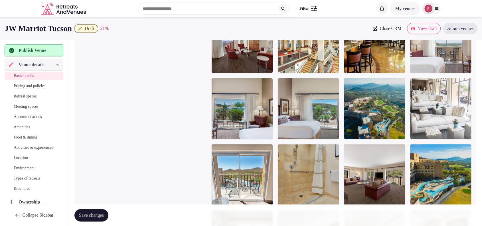
drag, startPoint x: 431, startPoint y: 171, endPoint x: 436, endPoint y: 119, distance: 52.2
click at [436, 119] on body "**********" at bounding box center [241, 48] width 482 height 1589
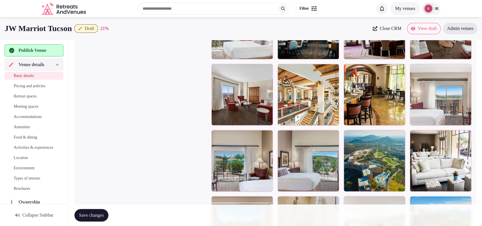
scroll to position [690, 0]
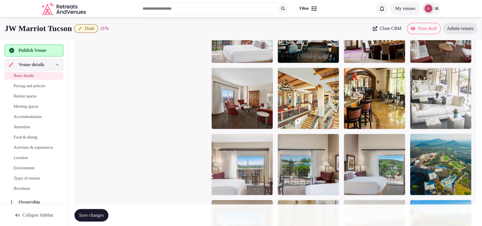
drag, startPoint x: 437, startPoint y: 168, endPoint x: 448, endPoint y: 123, distance: 46.7
click at [448, 123] on body "**********" at bounding box center [241, 104] width 482 height 1589
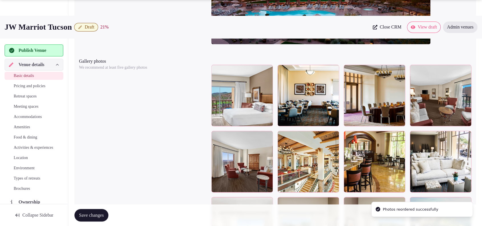
scroll to position [640, 0]
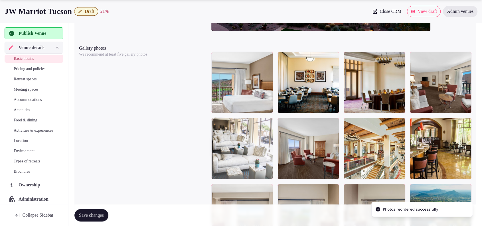
drag, startPoint x: 446, startPoint y: 158, endPoint x: 259, endPoint y: 156, distance: 187.0
click at [259, 156] on body "**********" at bounding box center [241, 154] width 482 height 1589
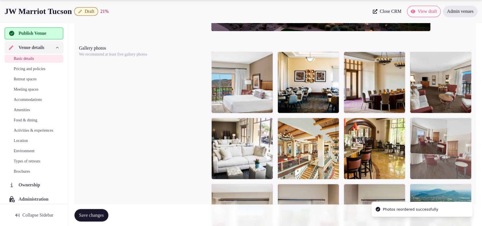
drag, startPoint x: 304, startPoint y: 149, endPoint x: 435, endPoint y: 155, distance: 131.8
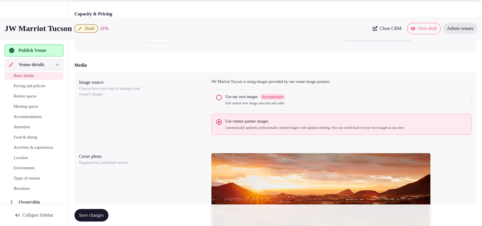
scroll to position [473, 0]
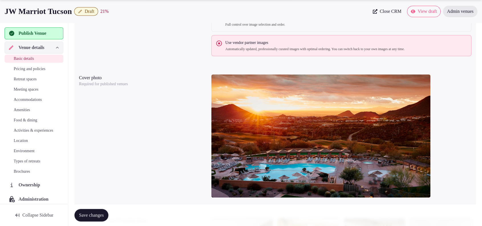
click at [104, 214] on span "Save changes" at bounding box center [91, 215] width 25 height 6
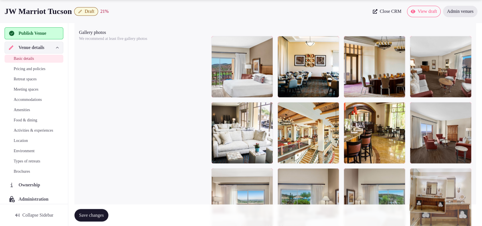
scroll to position [657, 0]
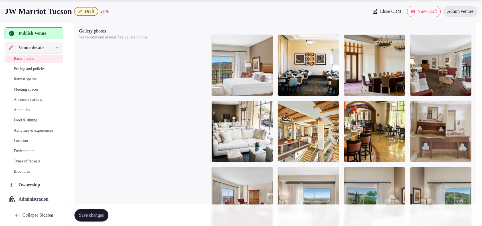
drag, startPoint x: 432, startPoint y: 137, endPoint x: 447, endPoint y: 129, distance: 16.4
click at [447, 129] on body "**********" at bounding box center [241, 137] width 482 height 1589
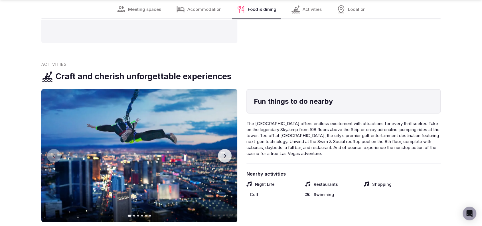
scroll to position [1209, 0]
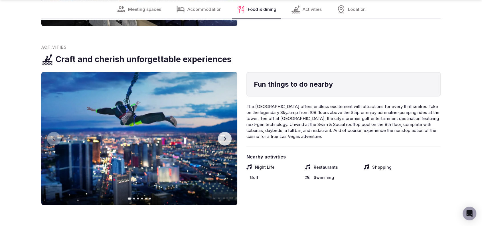
click at [225, 137] on icon "button" at bounding box center [224, 139] width 5 height 5
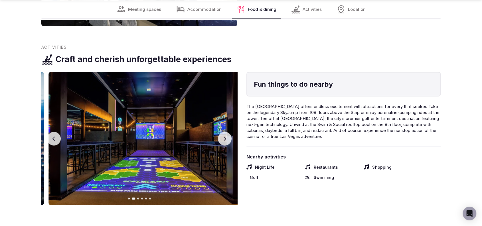
click at [225, 137] on icon "button" at bounding box center [224, 139] width 5 height 5
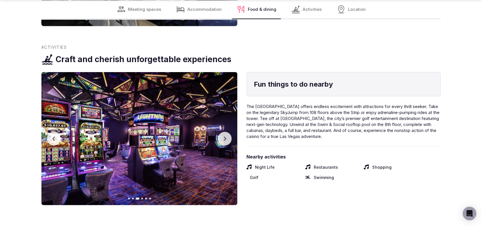
click at [225, 137] on icon "button" at bounding box center [224, 139] width 5 height 5
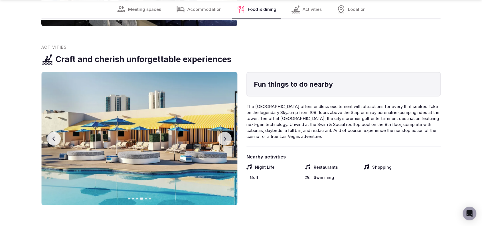
click at [225, 137] on icon "button" at bounding box center [224, 139] width 5 height 5
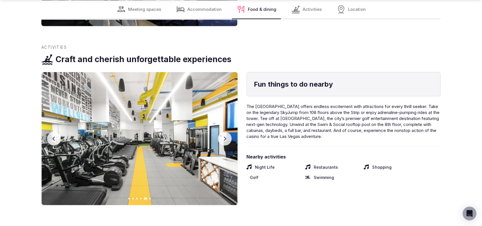
click at [225, 137] on icon "button" at bounding box center [224, 139] width 5 height 5
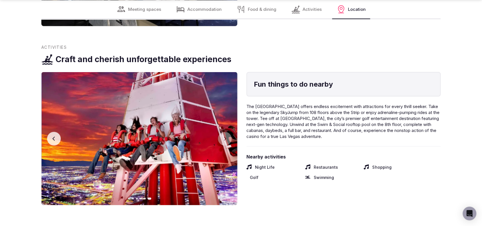
scroll to position [1407, 0]
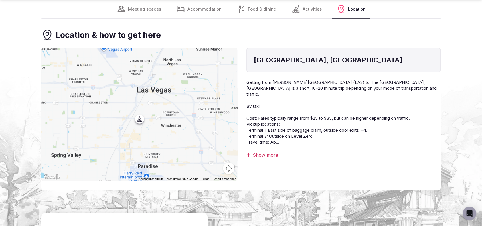
click at [257, 152] on div "Show more" at bounding box center [343, 155] width 194 height 6
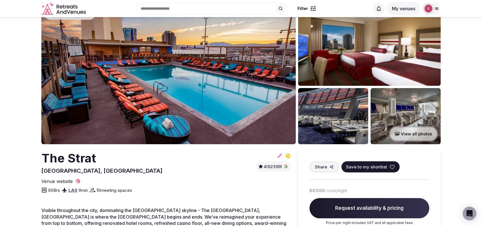
scroll to position [0, 0]
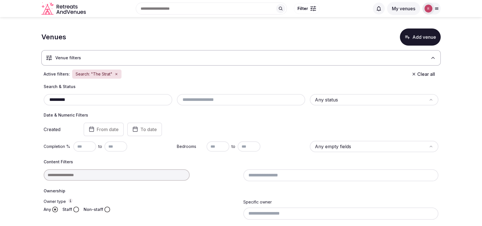
click at [115, 74] on icon "button" at bounding box center [116, 74] width 2 height 2
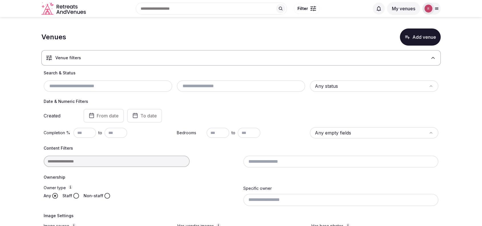
click at [96, 88] on input "text" at bounding box center [108, 86] width 124 height 7
paste input "**********"
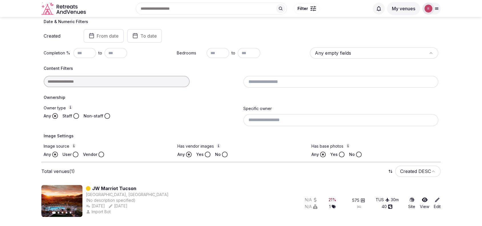
scroll to position [93, 0]
type input "**********"
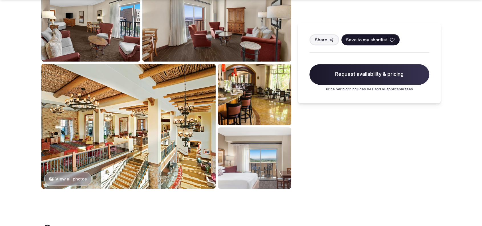
scroll to position [256, 0]
